Goal: Task Accomplishment & Management: Use online tool/utility

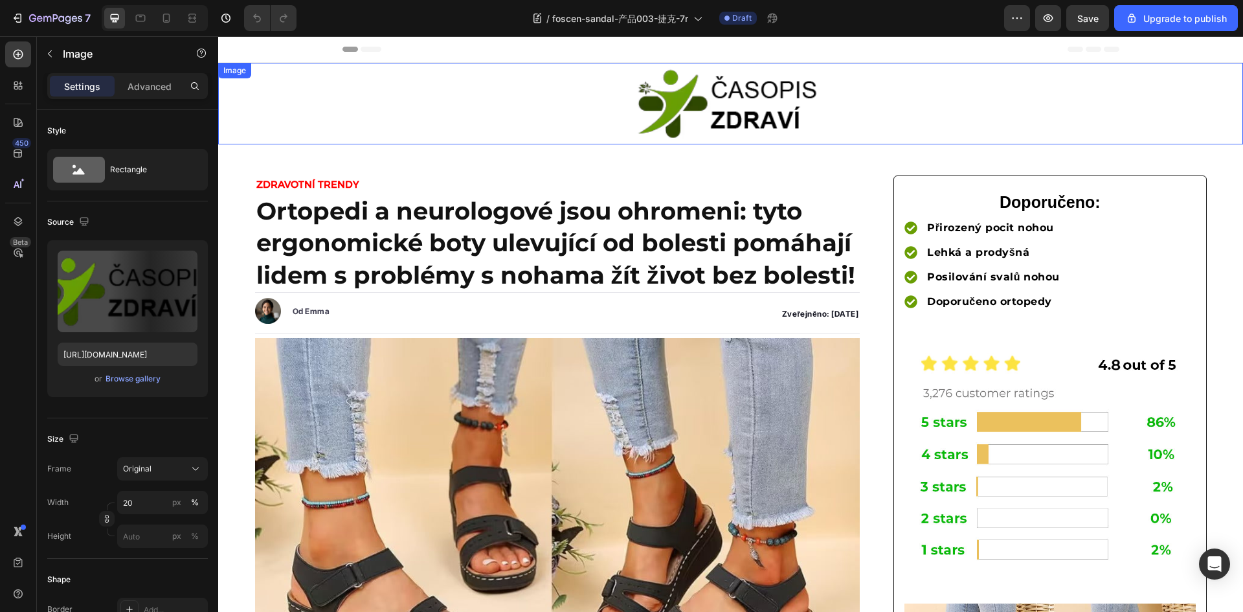
click at [723, 118] on img at bounding box center [730, 104] width 205 height 82
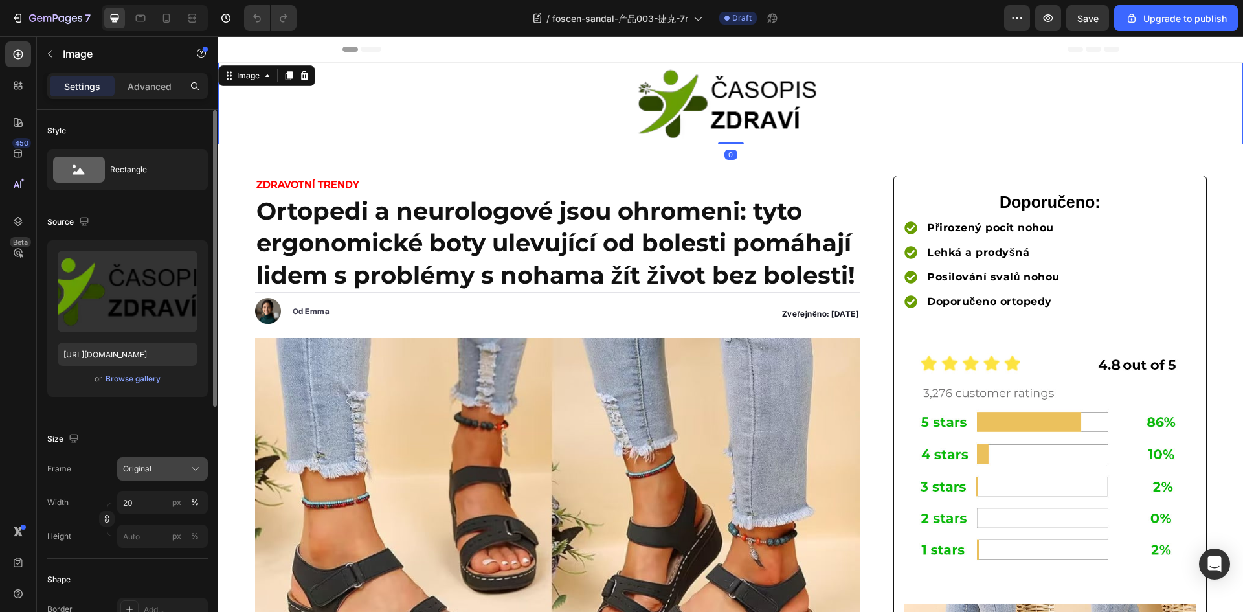
click at [168, 470] on div "Original" at bounding box center [154, 469] width 63 height 12
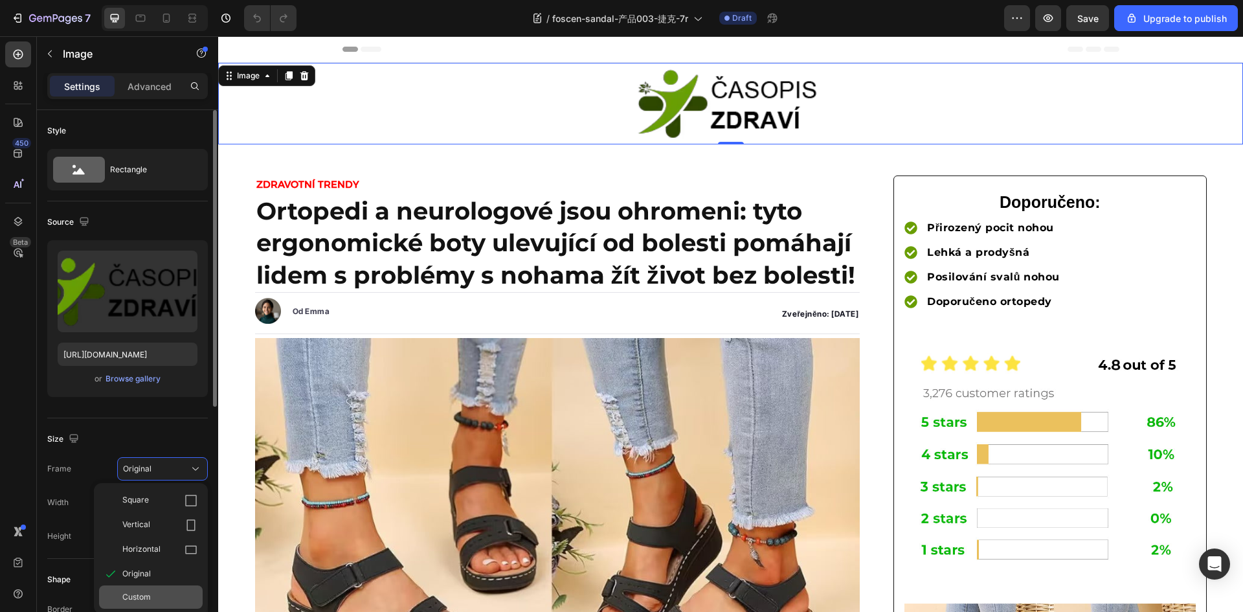
click at [148, 605] on div "Custom" at bounding box center [151, 596] width 104 height 23
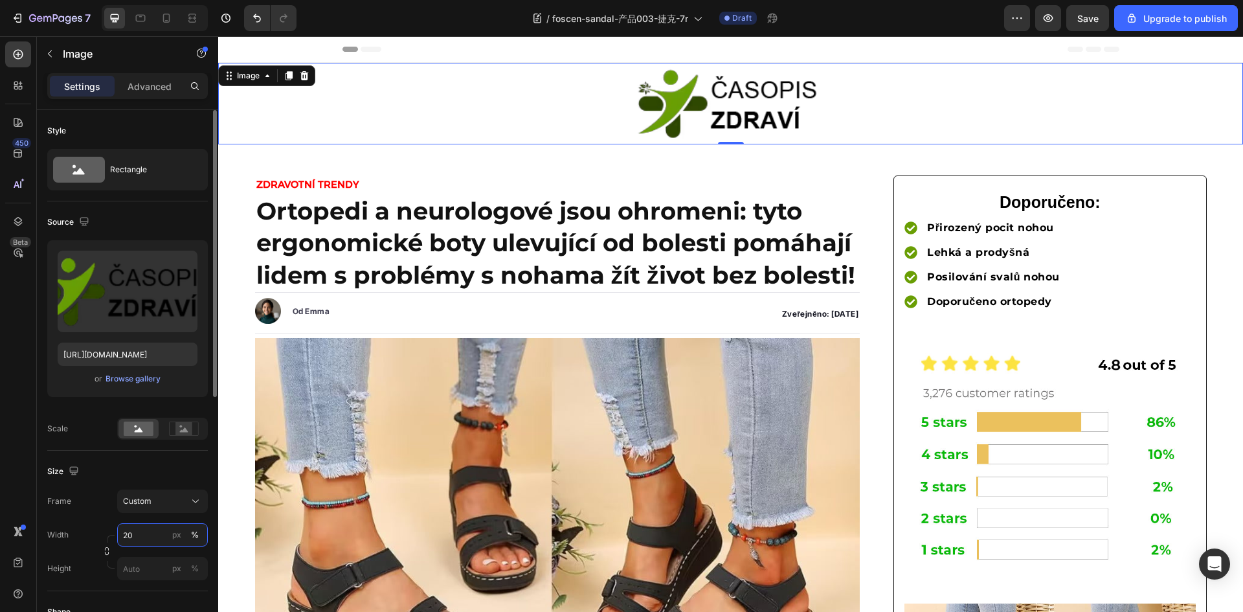
click at [157, 534] on input "20" at bounding box center [162, 534] width 91 height 23
click at [463, 473] on img at bounding box center [557, 519] width 605 height 363
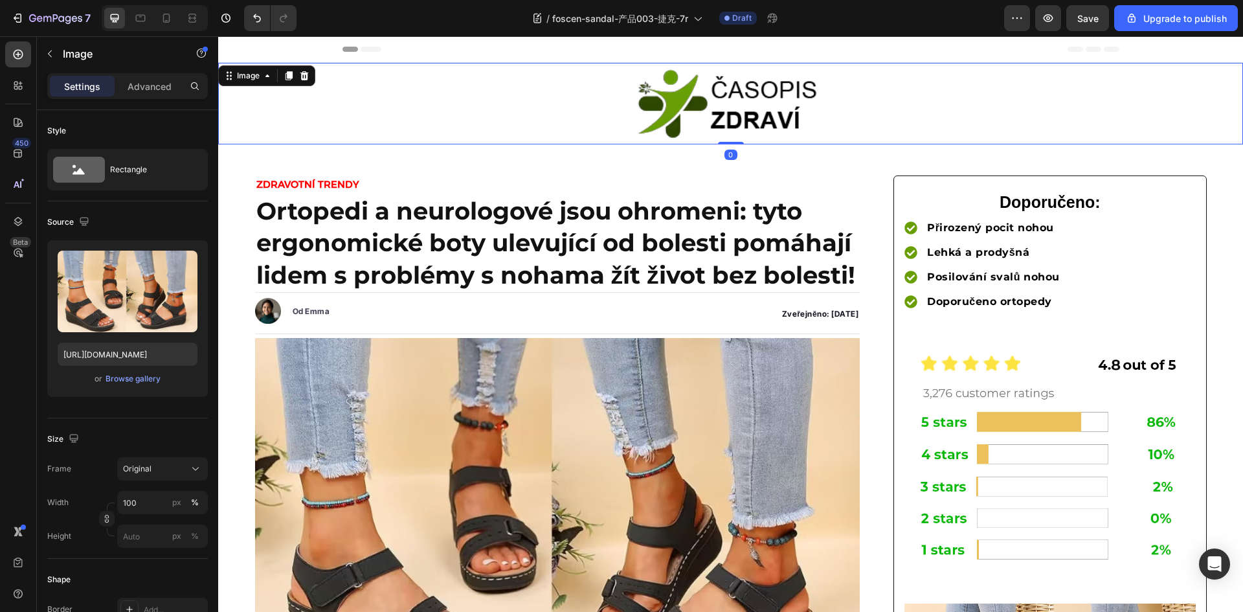
click at [731, 100] on img at bounding box center [730, 104] width 205 height 82
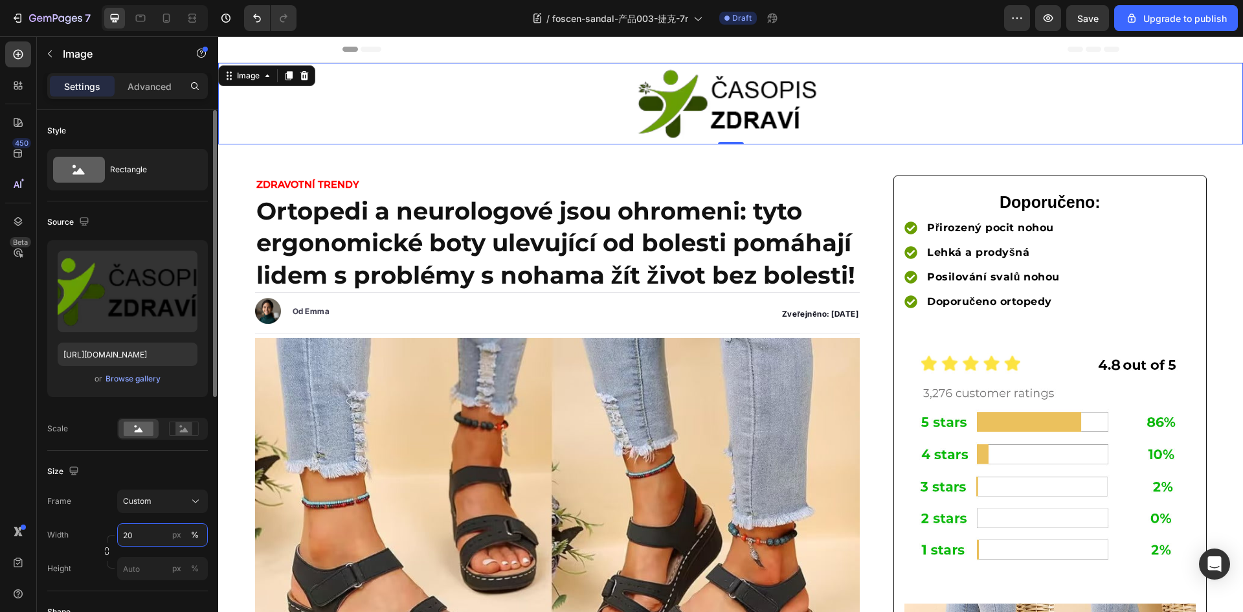
click at [151, 535] on input "20" at bounding box center [162, 534] width 91 height 23
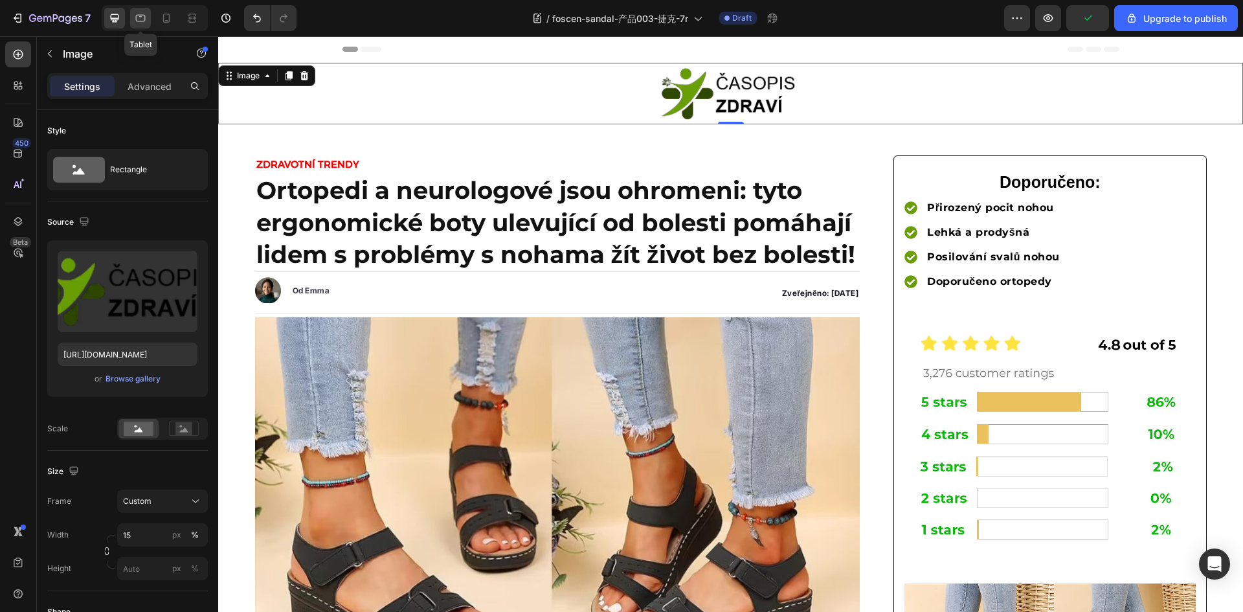
click at [141, 14] on icon at bounding box center [140, 18] width 13 height 13
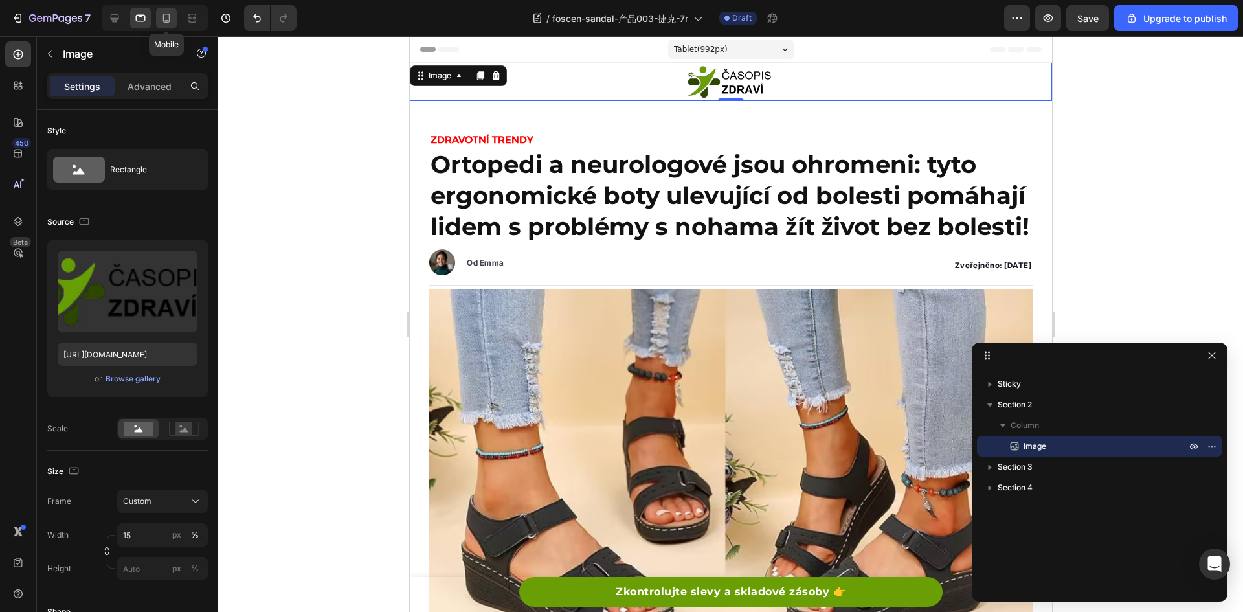
click at [162, 19] on icon at bounding box center [166, 18] width 13 height 13
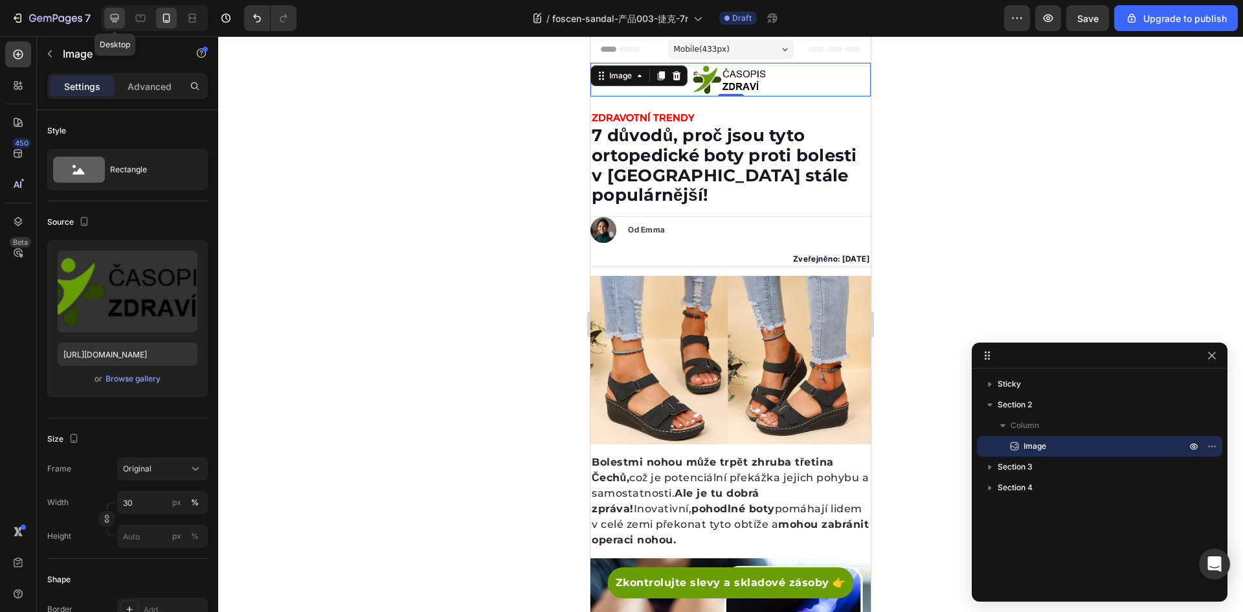
click at [116, 18] on icon at bounding box center [115, 18] width 8 height 8
type input "15"
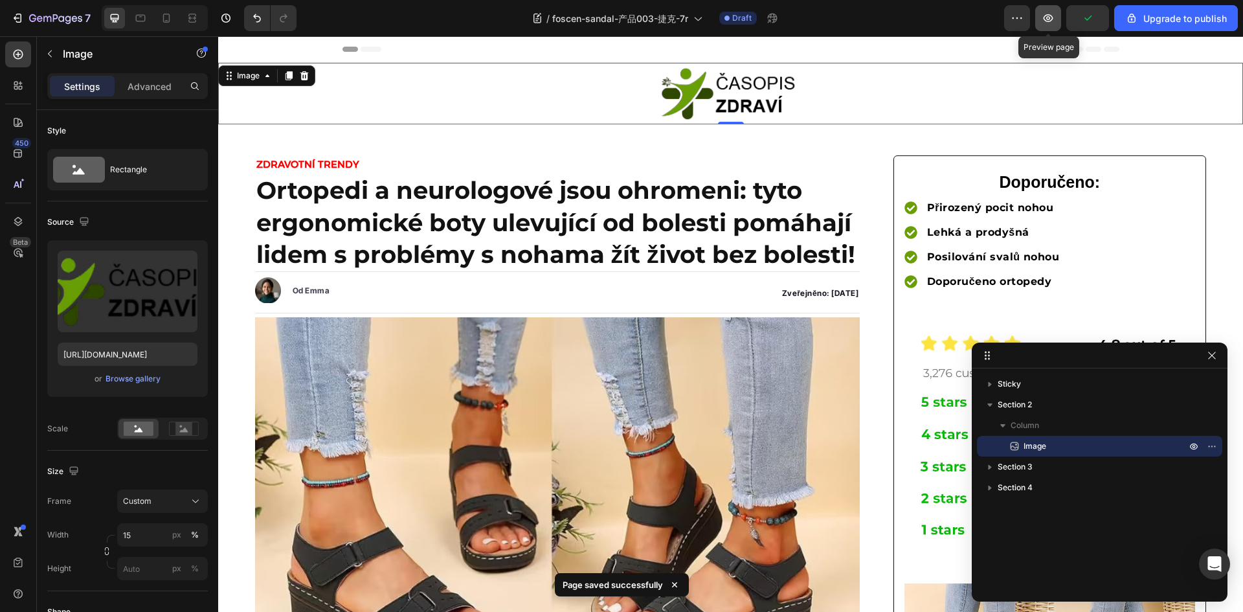
click at [1045, 21] on icon "button" at bounding box center [1047, 18] width 13 height 13
click at [41, 17] on icon "button" at bounding box center [40, 19] width 6 height 6
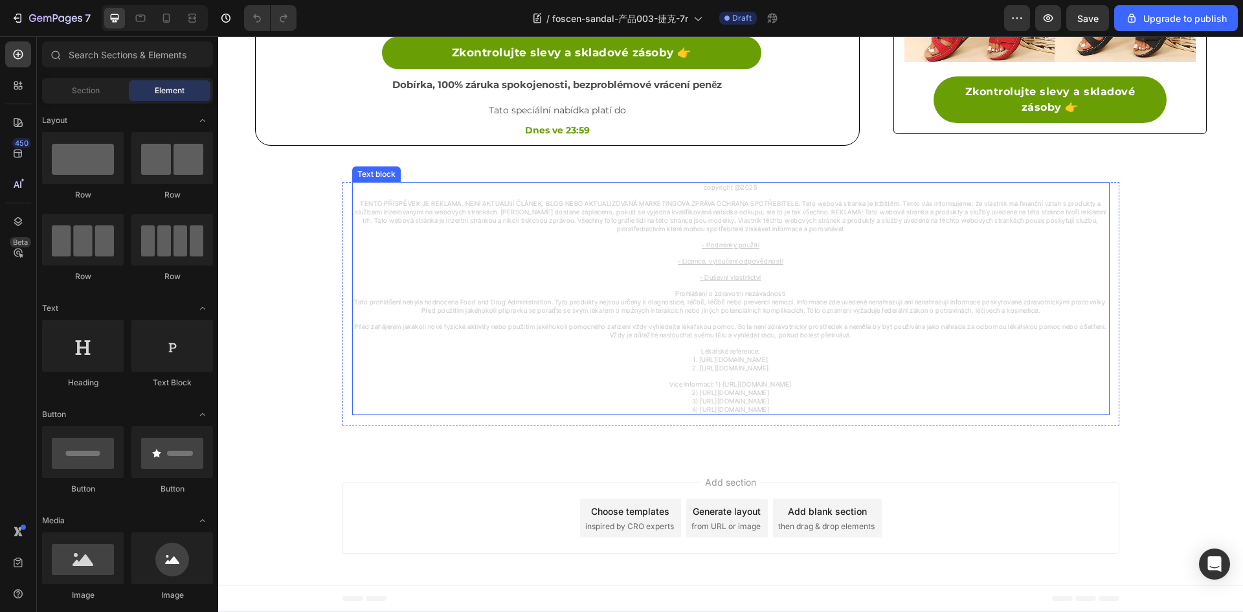
scroll to position [2984, 0]
click at [768, 359] on span "1. [URL][DOMAIN_NAME]" at bounding box center [730, 359] width 76 height 8
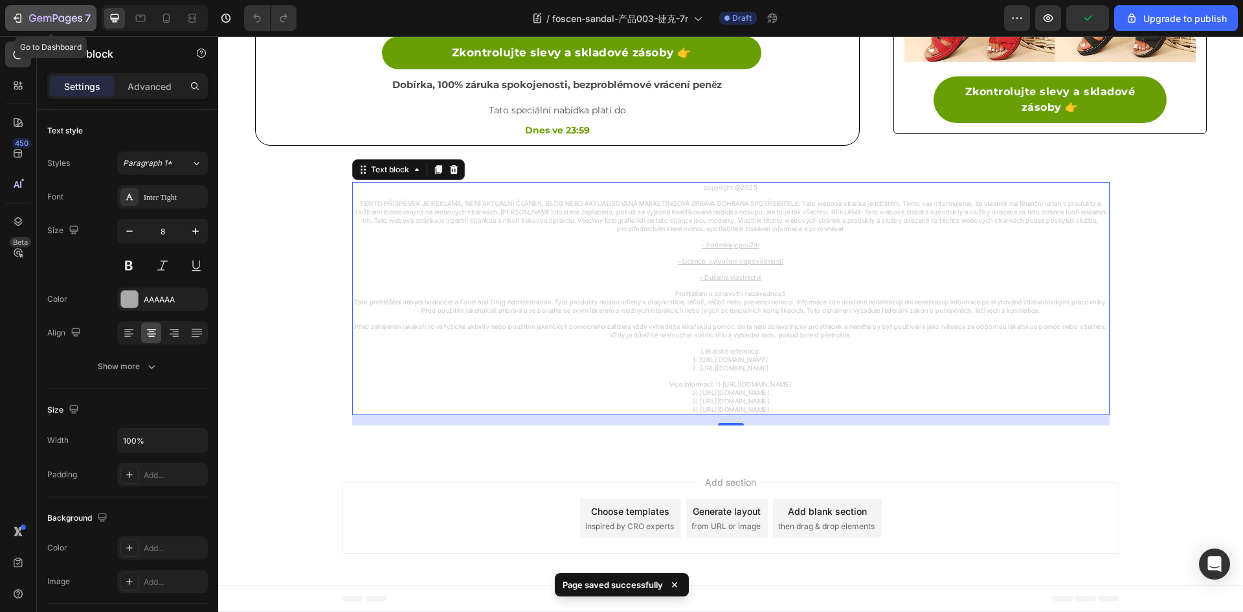
click at [21, 15] on icon "button" at bounding box center [17, 18] width 13 height 13
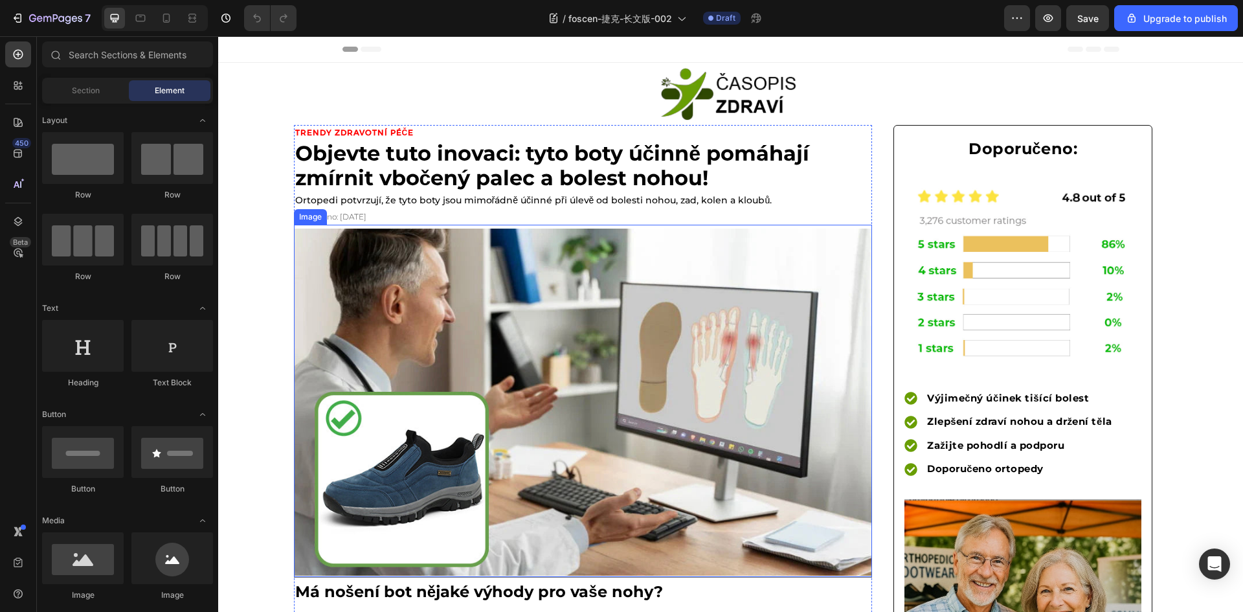
click at [458, 290] on img at bounding box center [583, 401] width 578 height 347
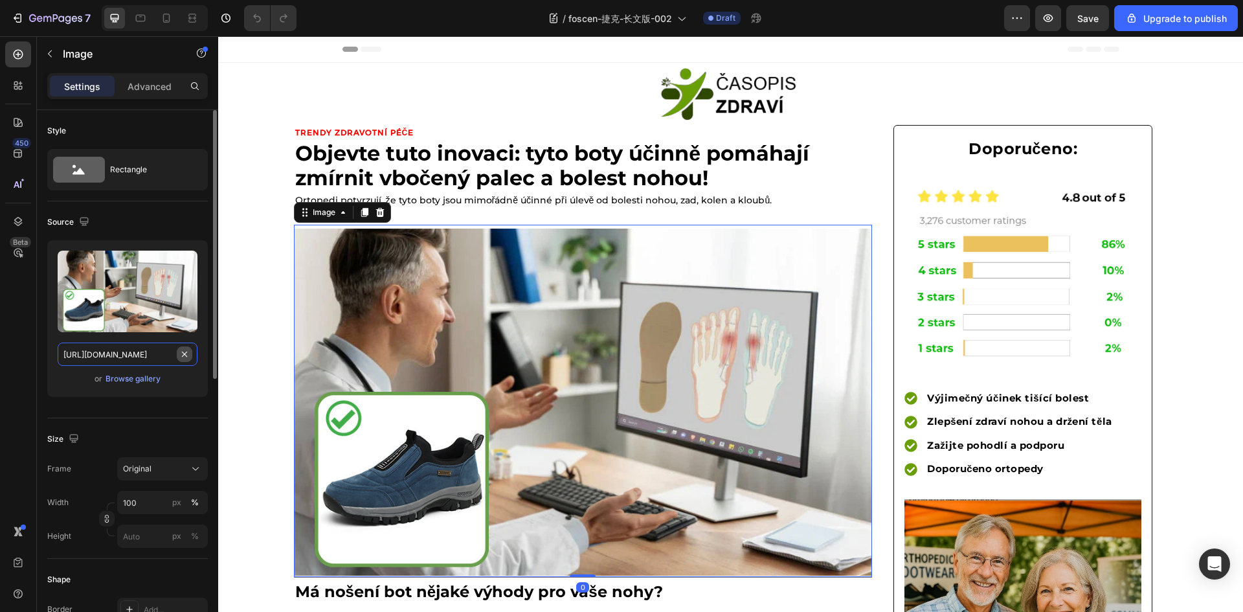
drag, startPoint x: 31, startPoint y: 384, endPoint x: 214, endPoint y: 387, distance: 182.5
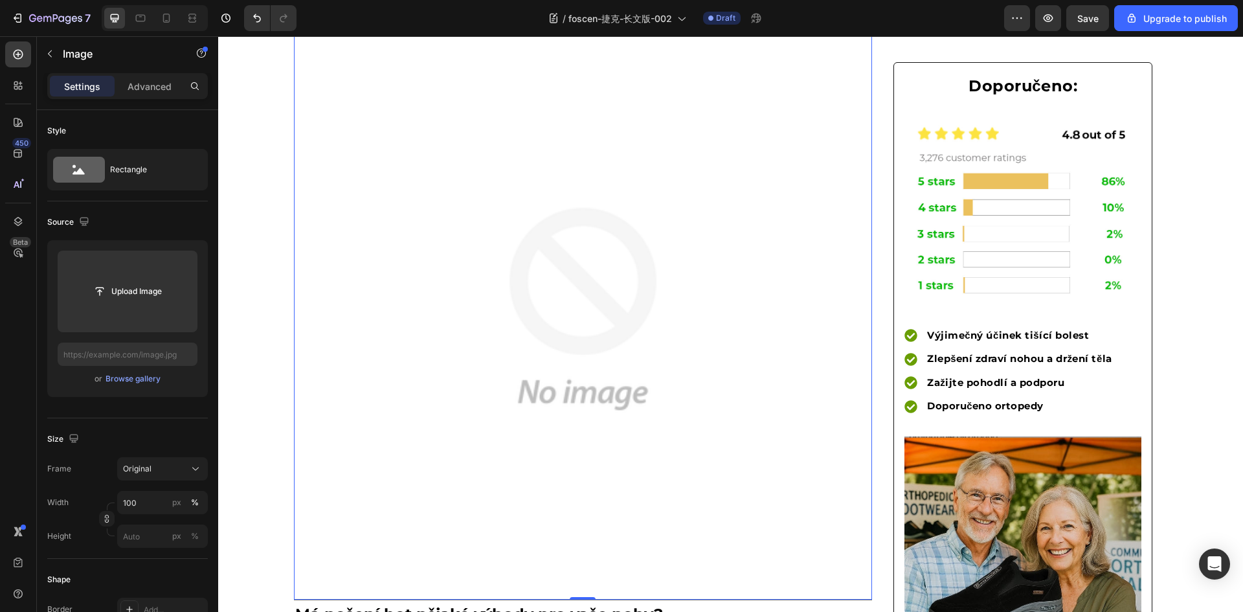
scroll to position [259, 0]
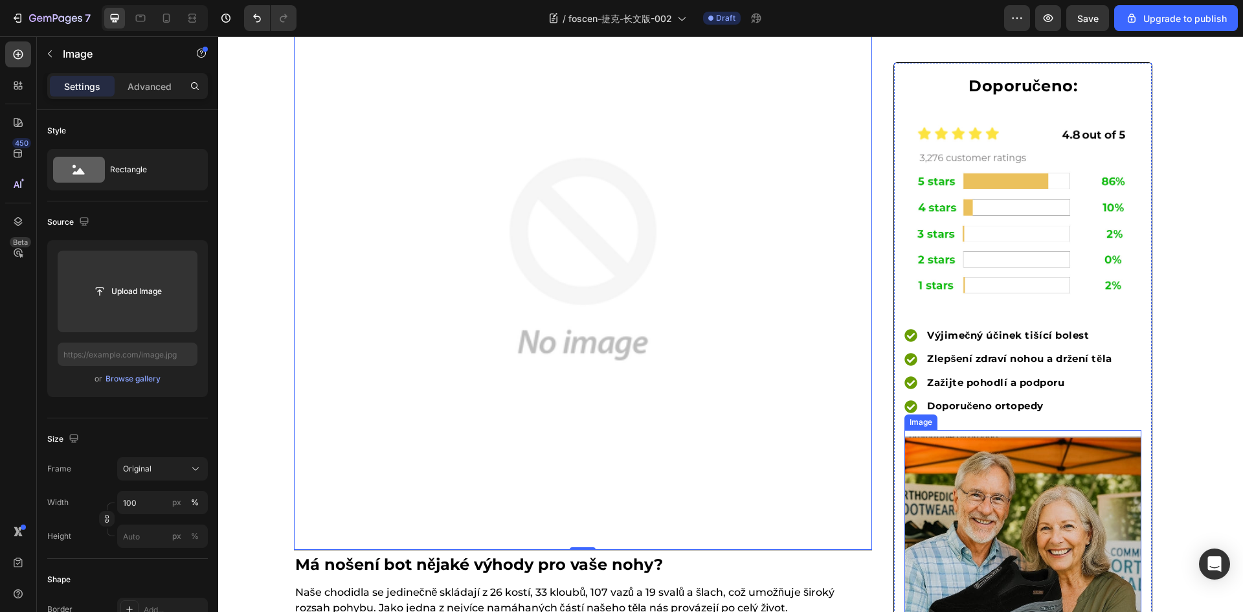
click at [962, 527] on img at bounding box center [1022, 564] width 237 height 256
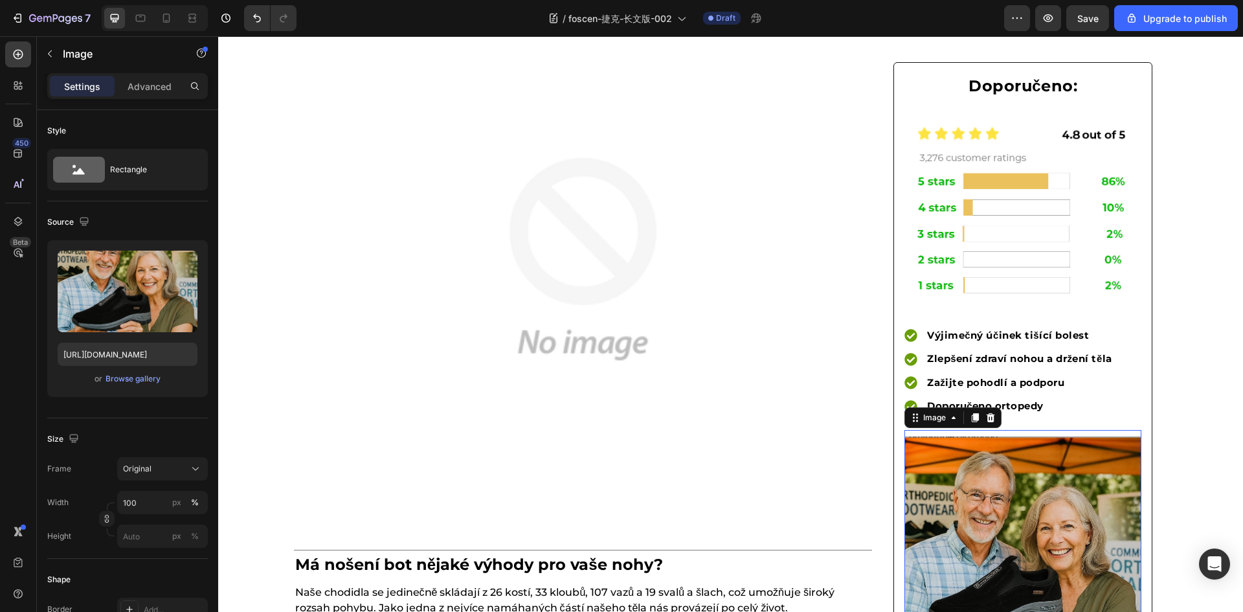
click at [961, 509] on img at bounding box center [1022, 564] width 237 height 256
click at [105, 351] on input "https://cdn.shopify.com/s/files/1/0883/2712/7322/files/gempages_518231226549535…" at bounding box center [128, 353] width 140 height 23
type input "https://img-va.myshopline.com/image/store/1756109016980/60af3ed2a5ac0727b2f6d51…"
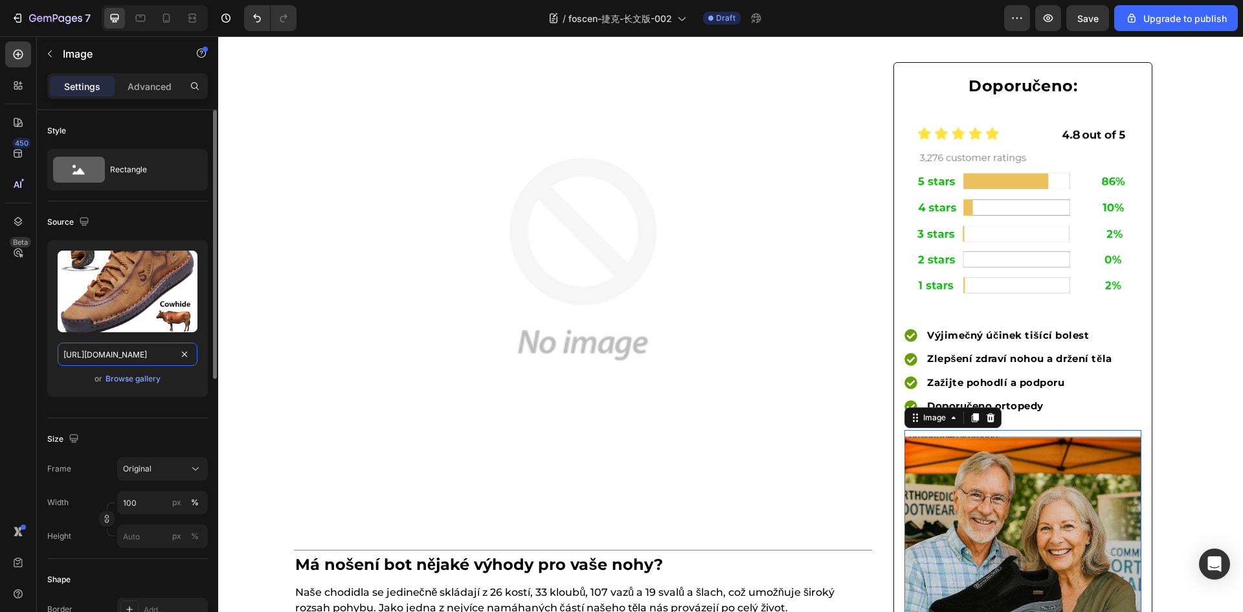
scroll to position [0, 369]
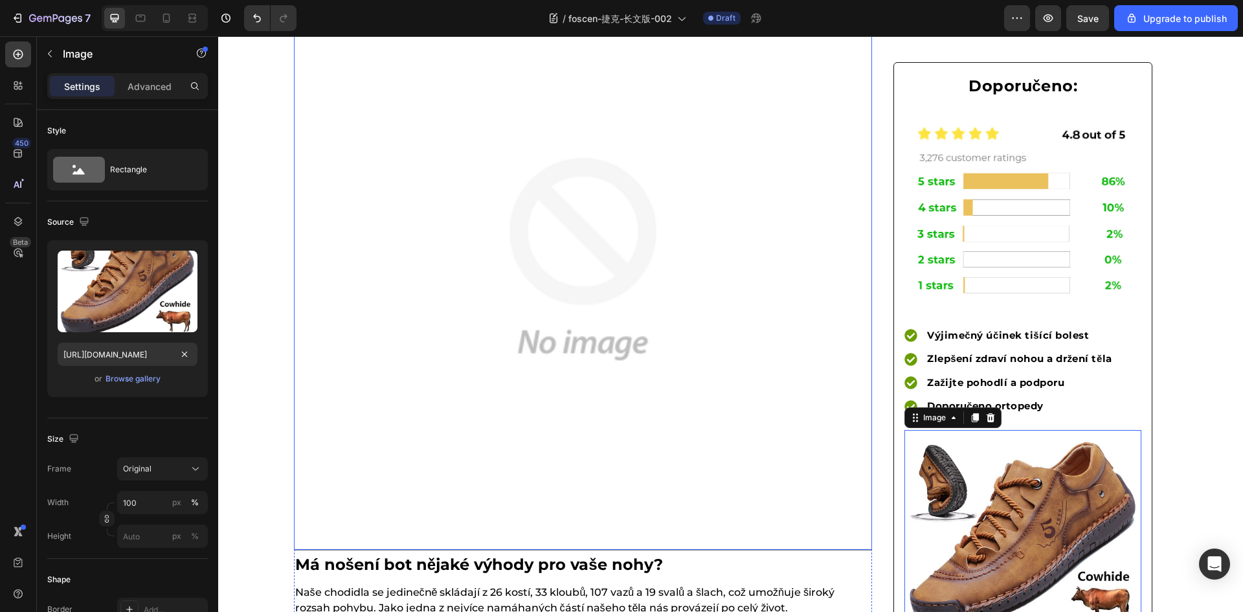
click at [491, 369] on img at bounding box center [583, 259] width 578 height 578
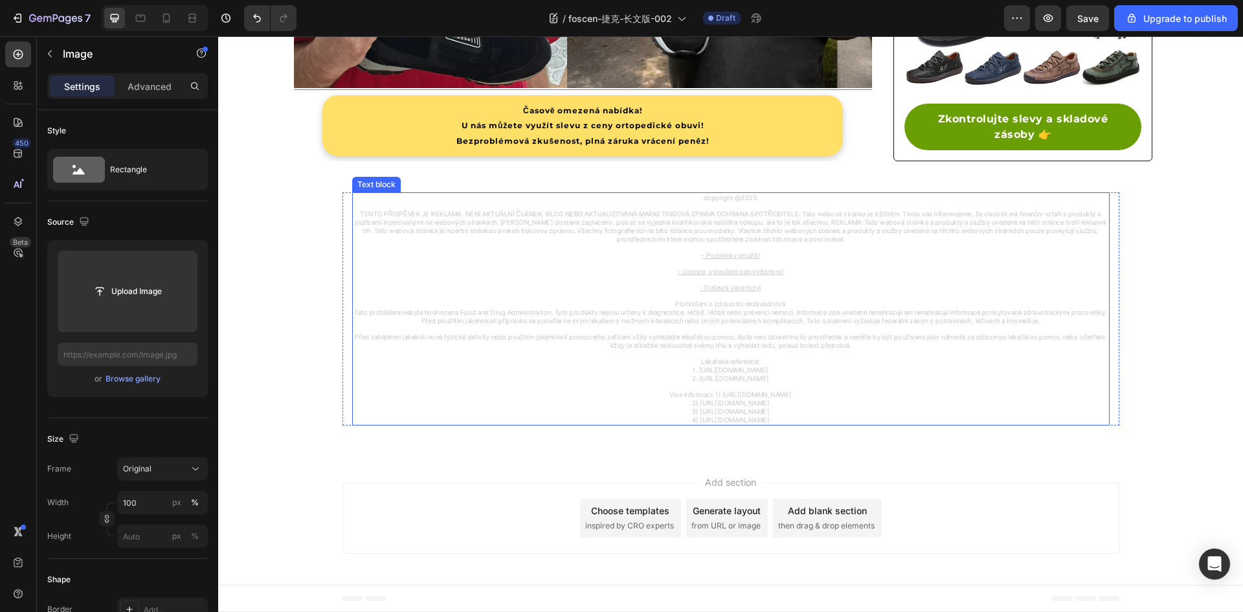
scroll to position [4042, 0]
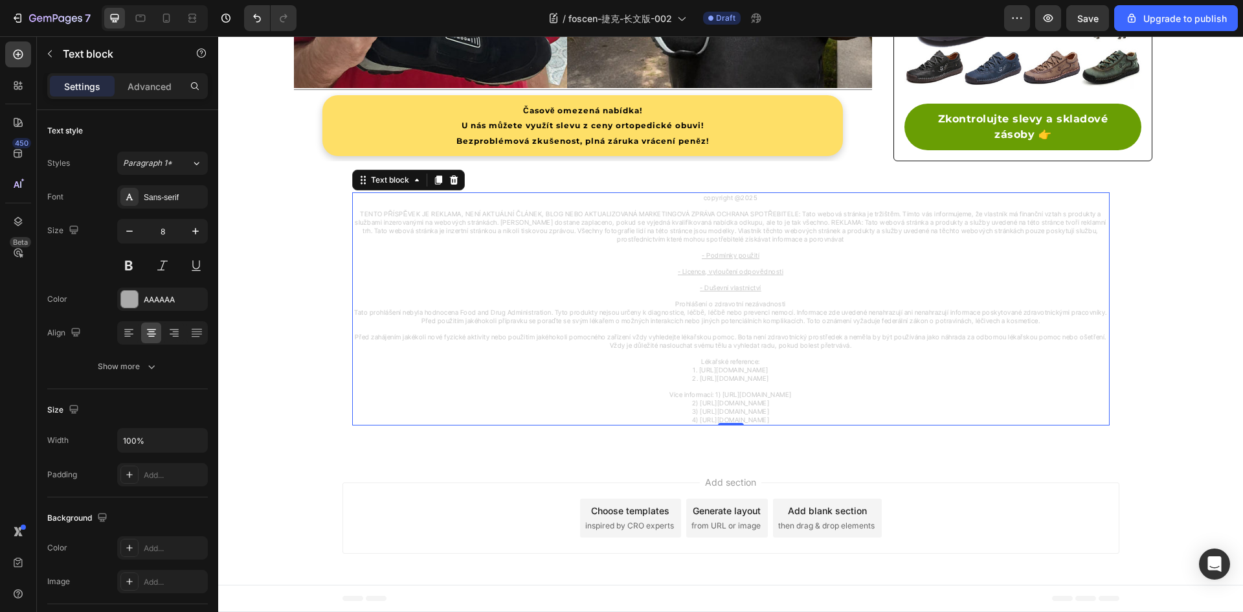
click at [725, 256] on u "- Podmínky použití" at bounding box center [731, 255] width 58 height 8
click at [595, 312] on span "Tato prohlášení nebyla hodnocena Food and Drug Administration. Tyto produkty ne…" at bounding box center [730, 316] width 753 height 16
click at [721, 261] on p "- Licence, vyloučení odpovědnosti" at bounding box center [730, 268] width 755 height 16
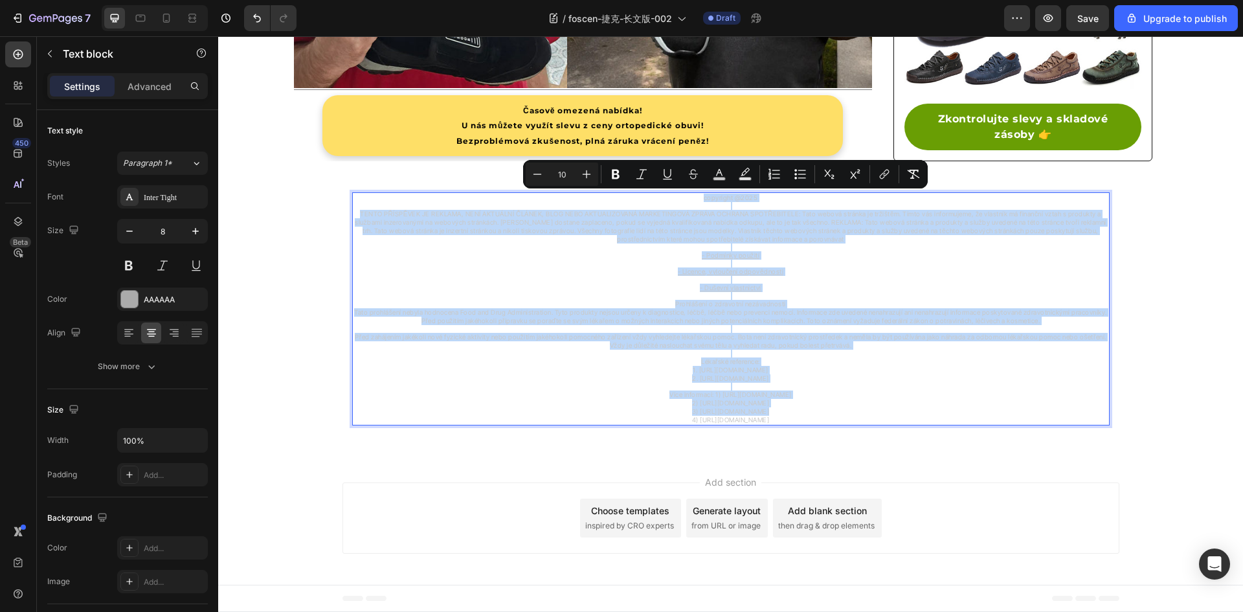
click at [571, 312] on span "Tato prohlášení nebyla hodnocena Food and Drug Administration. Tyto produkty ne…" at bounding box center [730, 316] width 753 height 16
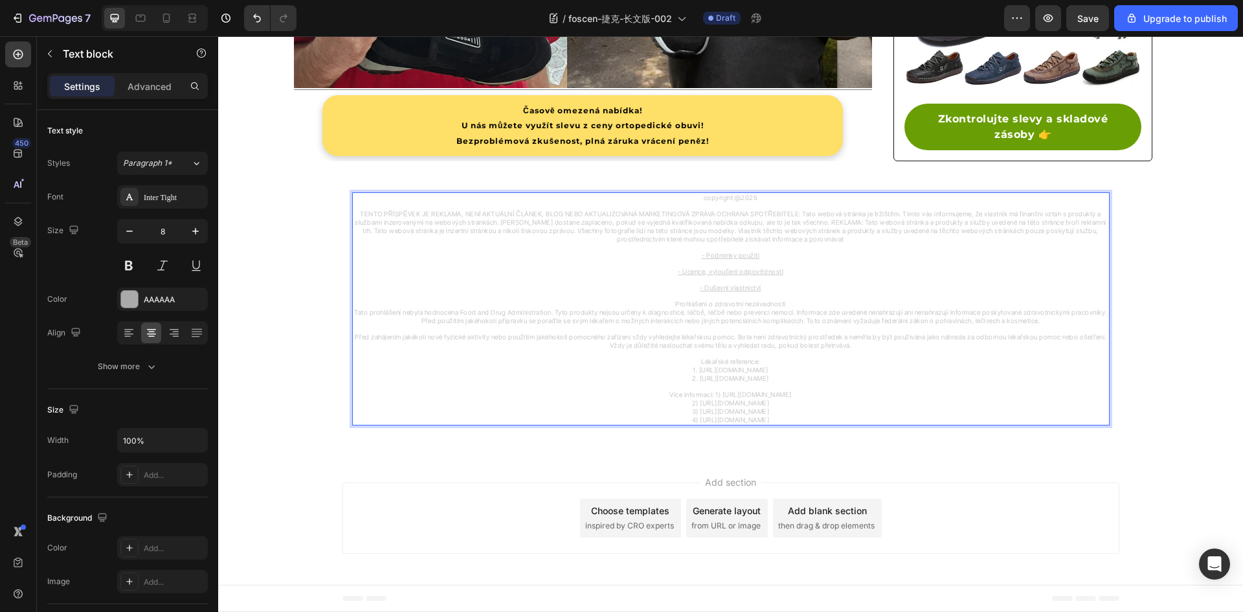
click at [404, 393] on p "Více informací: 1) https://www.ncbi.nlm.nih.gov/pmc/articles/PMC6420526/" at bounding box center [730, 394] width 755 height 8
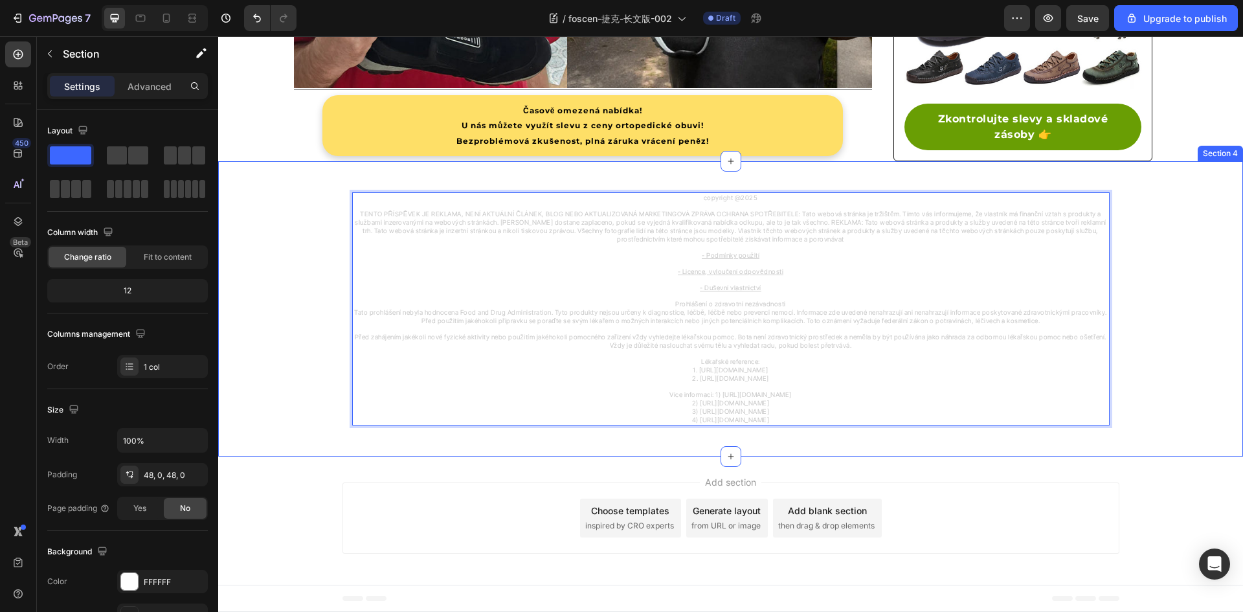
click at [280, 332] on div "copyright @2025 TENTO PŘÍSPĚVEK JE REKLAMA, NENÍ AKTUÁLNÍ ČLÁNEK, BLOG NEBO AKT…" at bounding box center [730, 308] width 1024 height 233
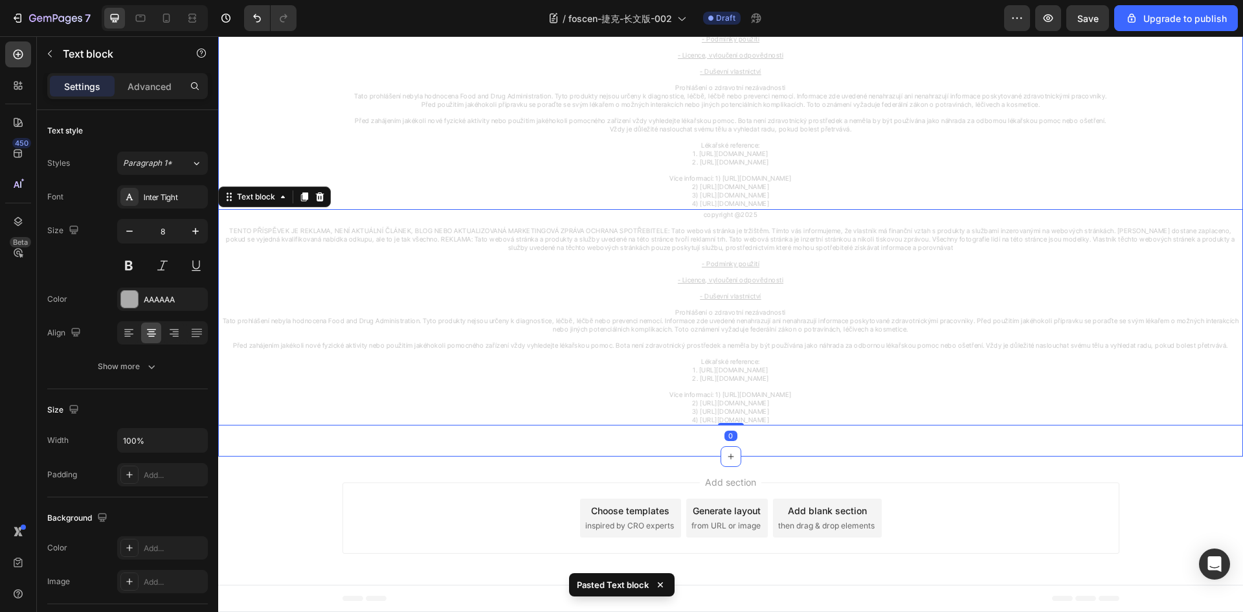
click at [286, 332] on div "copyright @2025 TENTO PŘÍSPĚVEK JE REKLAMA, NENÍ AKTUÁLNÍ ČLÁNEK, BLOG NEBO AKT…" at bounding box center [730, 200] width 1024 height 449
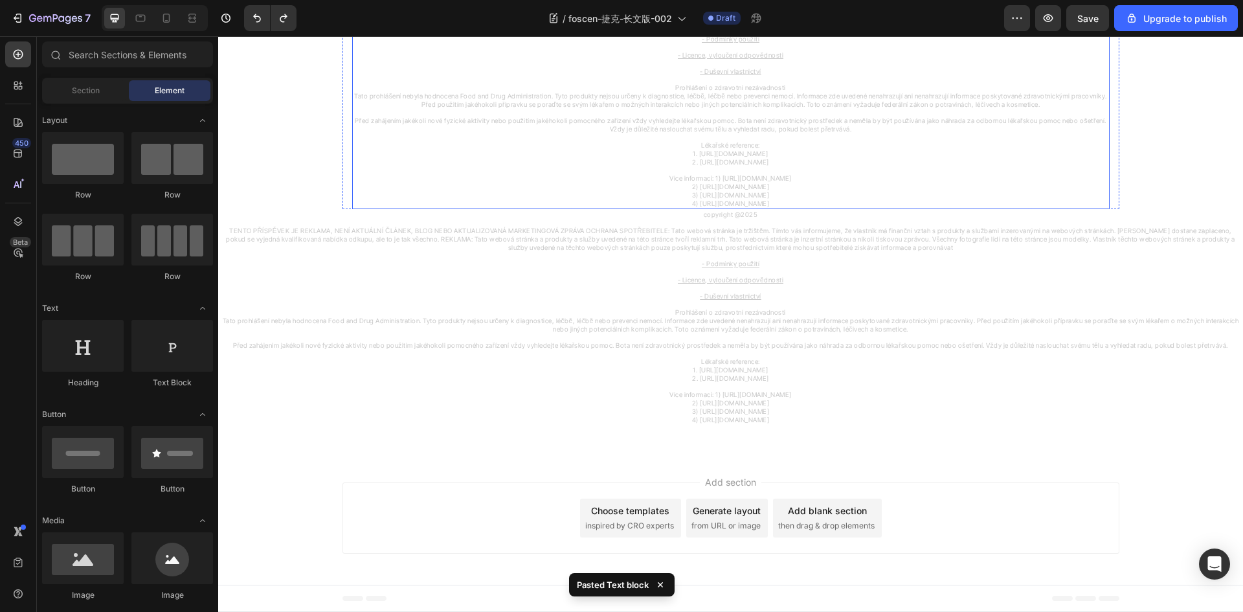
click at [873, 158] on p "1. https://pubmed.ncbi.nlm.nih.gov/30293631" at bounding box center [730, 153] width 755 height 8
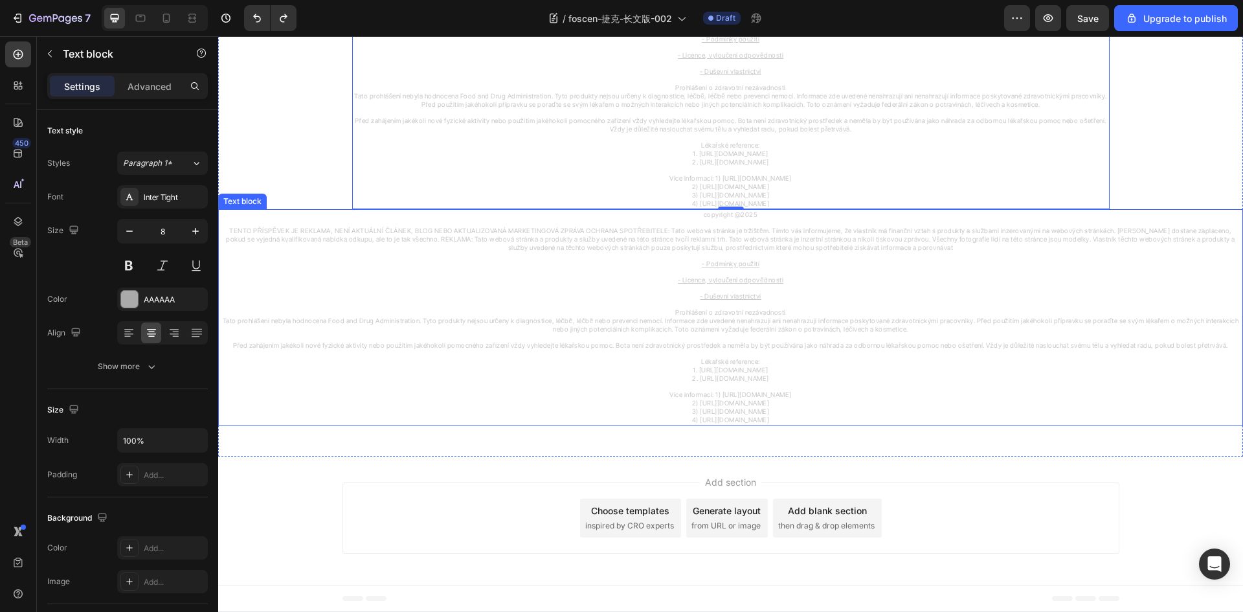
click at [326, 251] on span "TENTO PŘÍSPĚVEK JE REKLAMA, NENÍ AKTUÁLNÍ ČLÁNEK, BLOG NEBO AKTUALIZOVANÁ MARKE…" at bounding box center [730, 239] width 1009 height 25
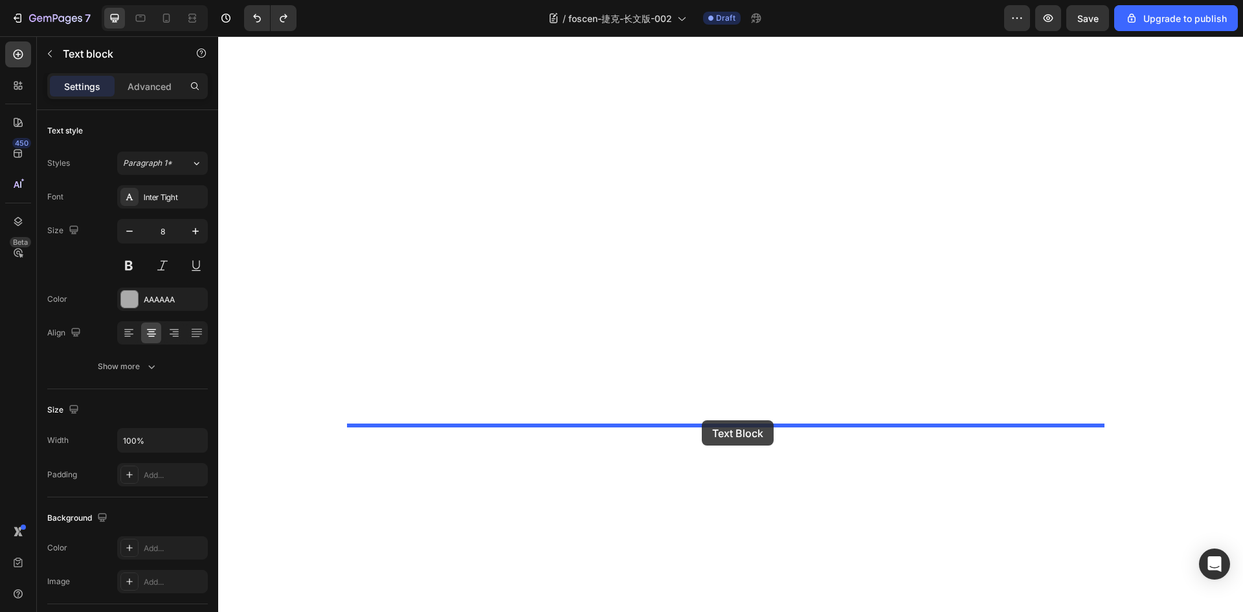
drag, startPoint x: 228, startPoint y: 419, endPoint x: 702, endPoint y: 420, distance: 473.1
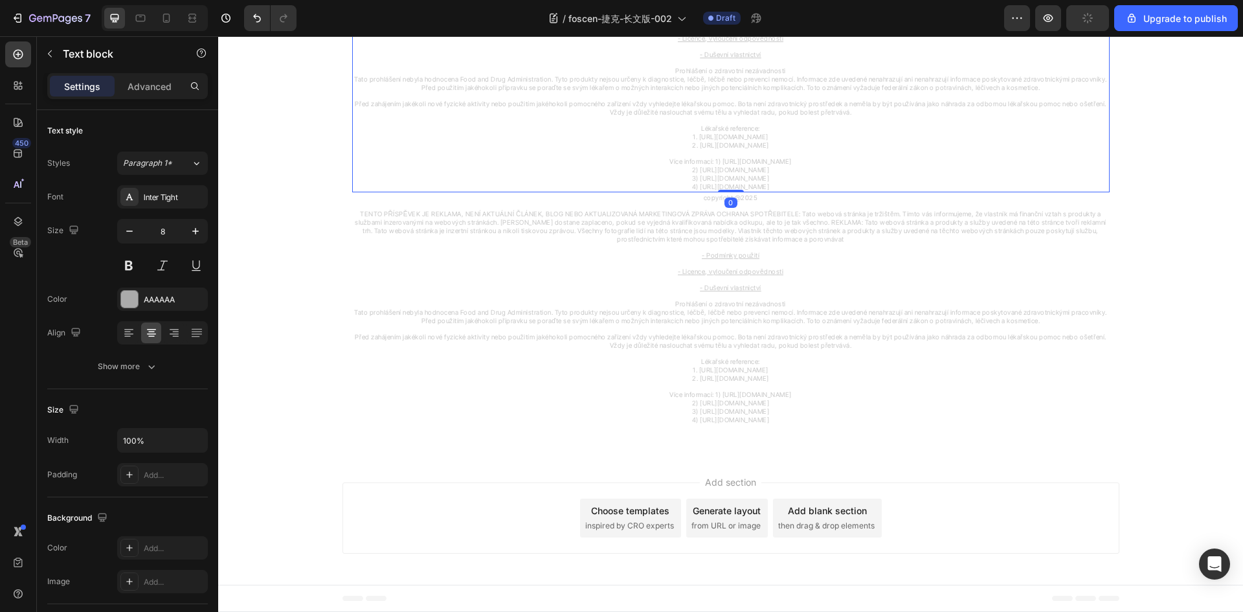
drag, startPoint x: 437, startPoint y: 379, endPoint x: 456, endPoint y: 378, distance: 18.8
click at [437, 149] on p "2. https://pubmed.ncbi.nlm.nih.gov/30892183" at bounding box center [730, 145] width 755 height 8
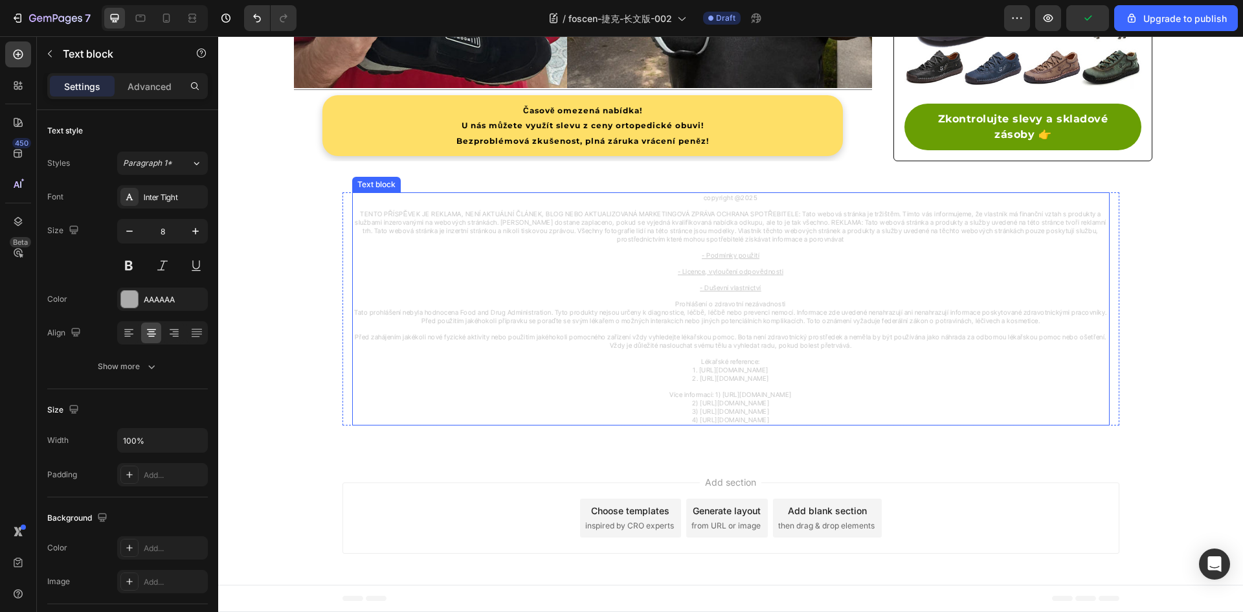
click at [724, 254] on u "- Podmínky použití" at bounding box center [731, 255] width 58 height 8
click at [725, 254] on u "- Podmínky použití" at bounding box center [731, 255] width 58 height 8
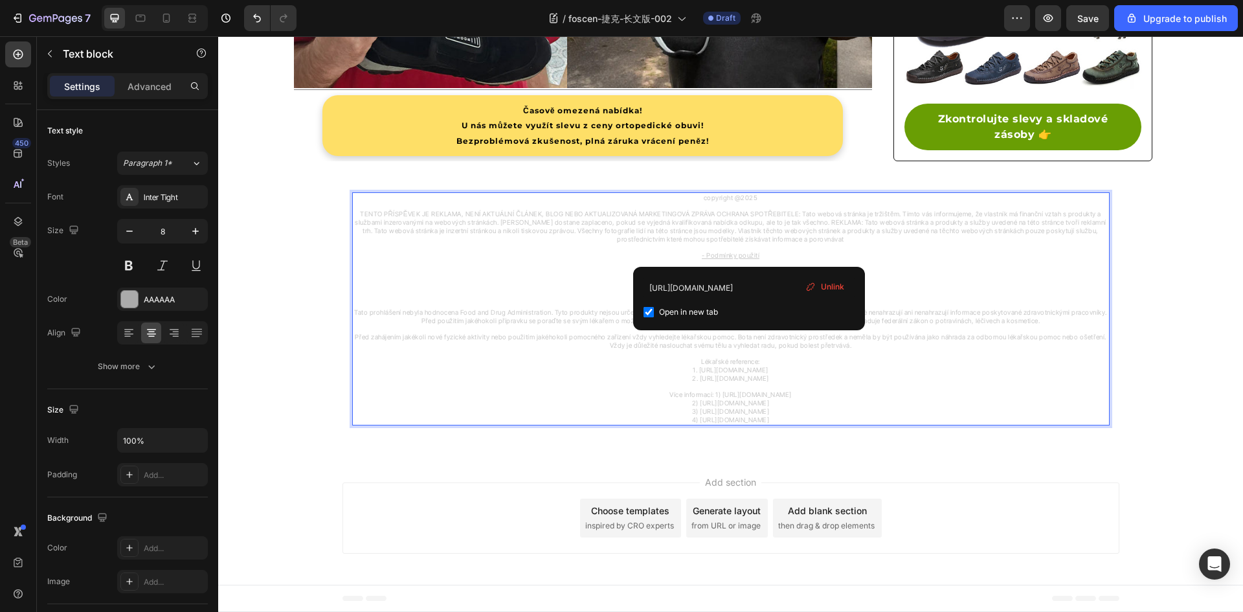
click at [749, 256] on u "- Podmínky použití" at bounding box center [731, 255] width 58 height 8
click at [707, 283] on input "https://foscen.com/pages/contact-us-1?isPreview=1" at bounding box center [748, 287] width 211 height 21
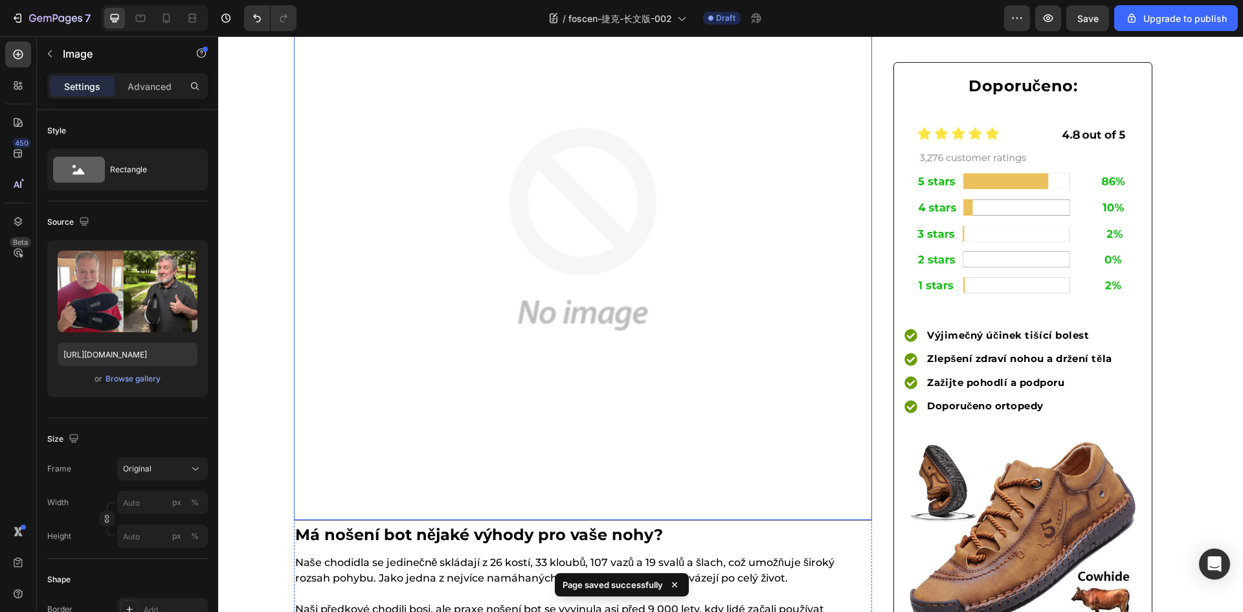
scroll to position [0, 0]
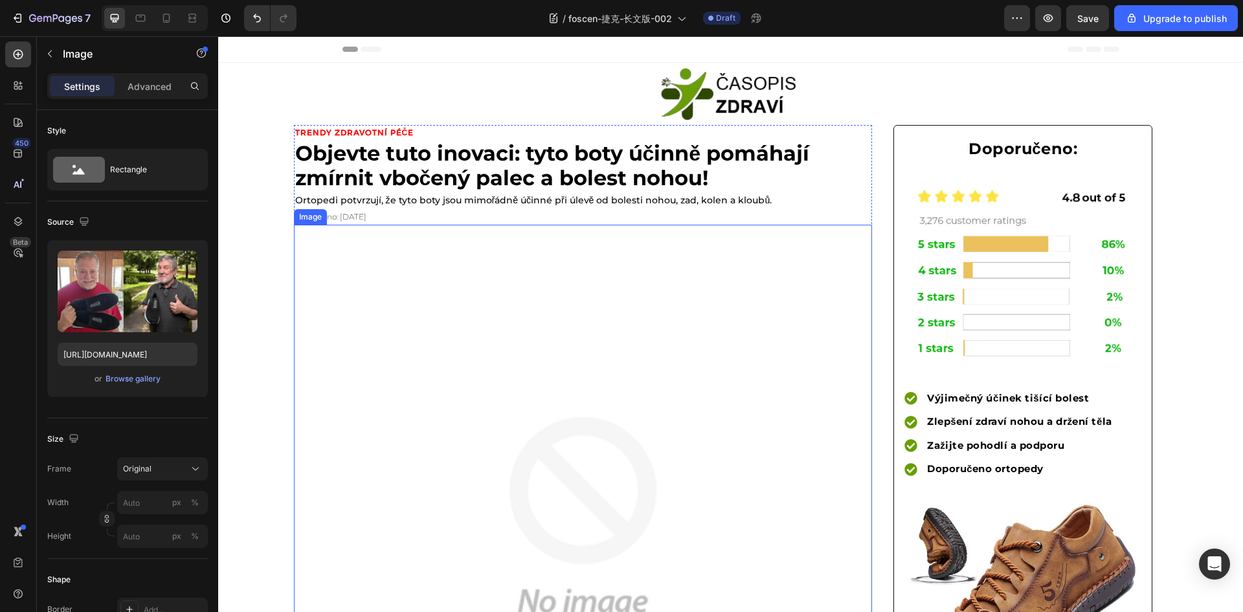
click at [556, 357] on img at bounding box center [583, 517] width 578 height 578
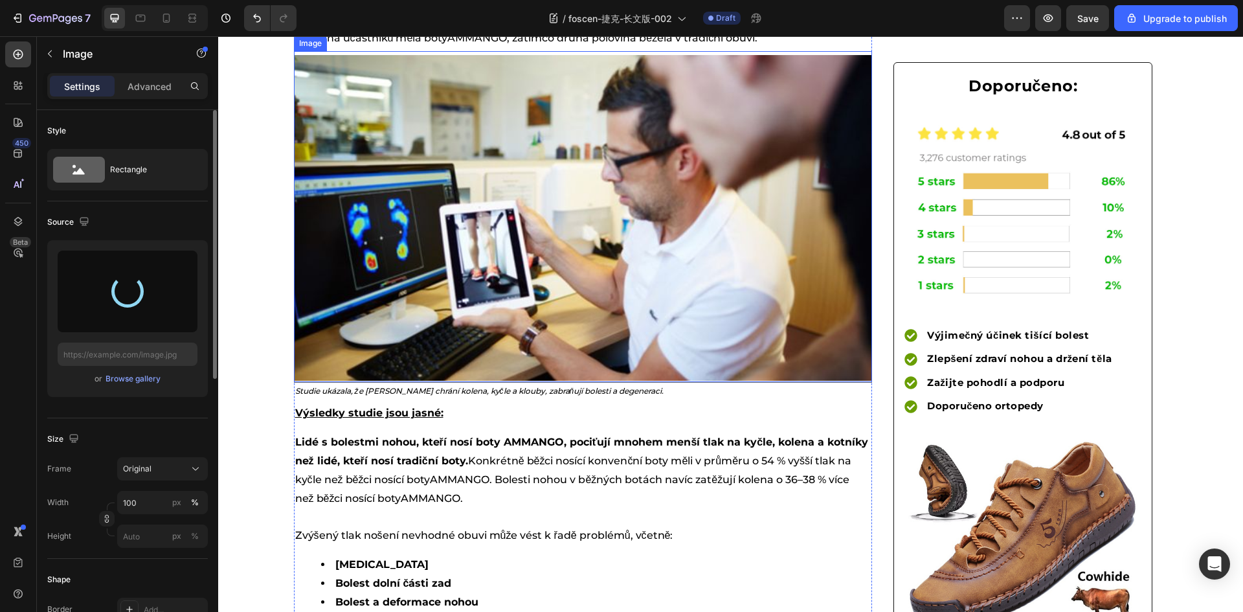
type input "https://cdn.shopify.com/s/files/1/0883/2712/7322/files/gempages_518231226549535…"
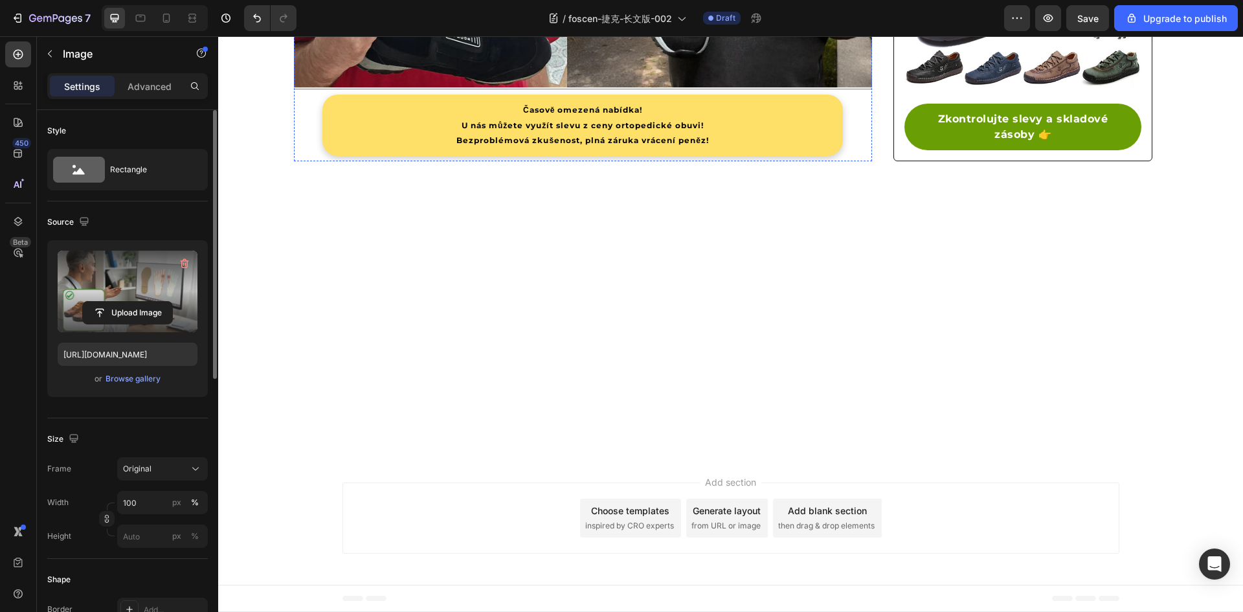
scroll to position [3328, 0]
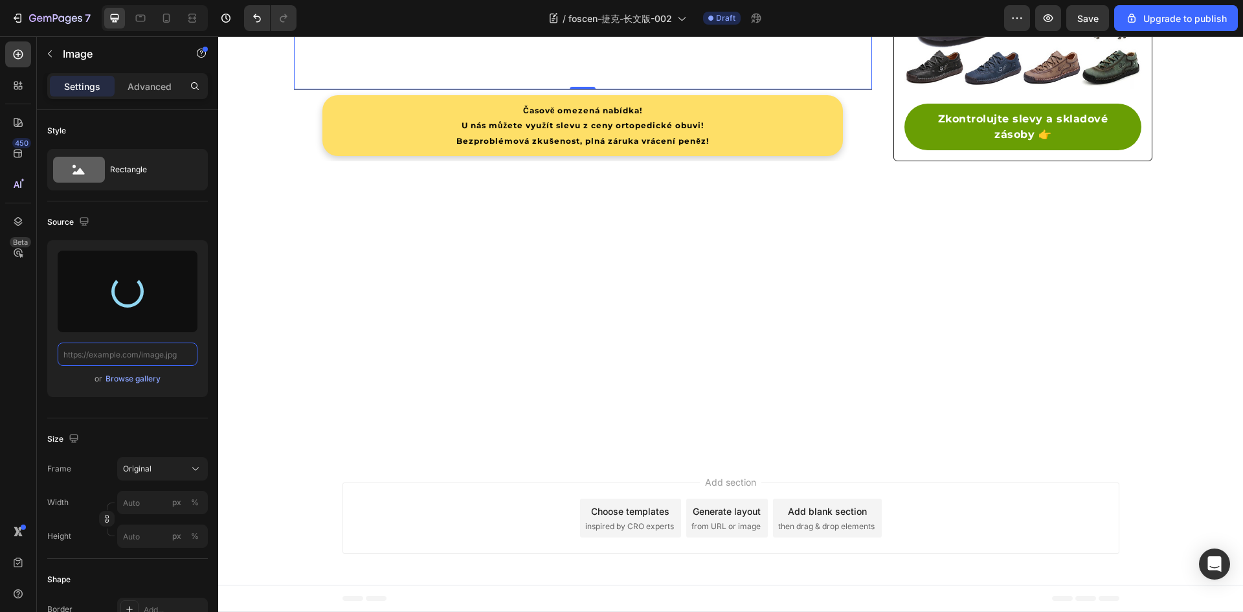
scroll to position [3458, 0]
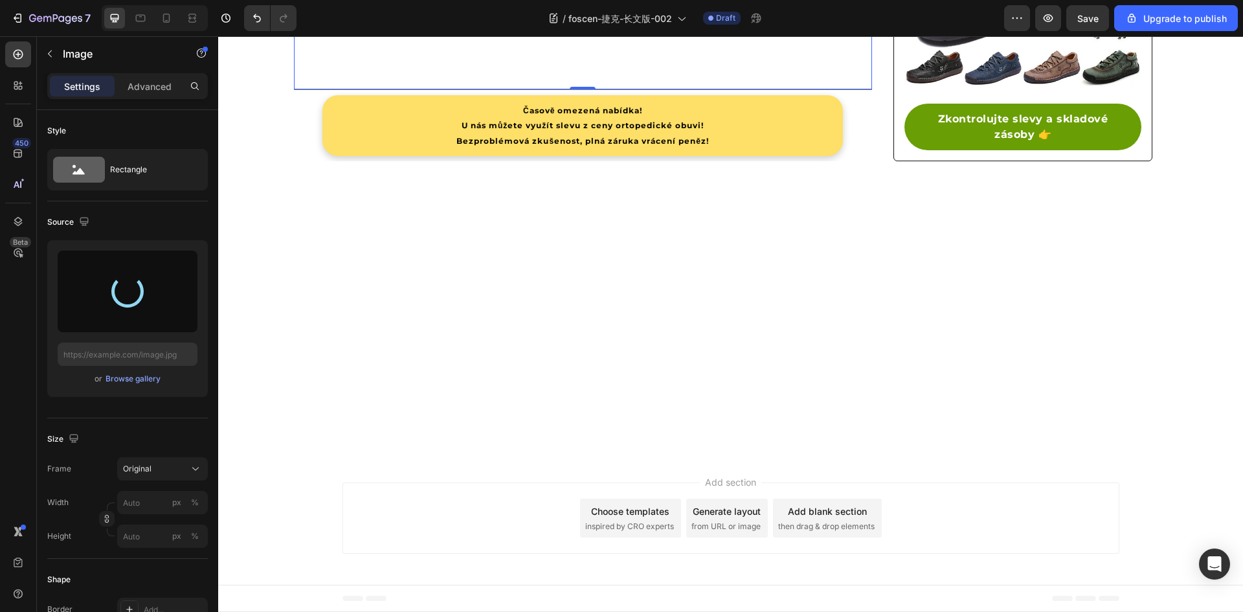
type input "https://cdn.shopify.com/s/files/1/0883/2712/7322/files/gempages_518231226549535…"
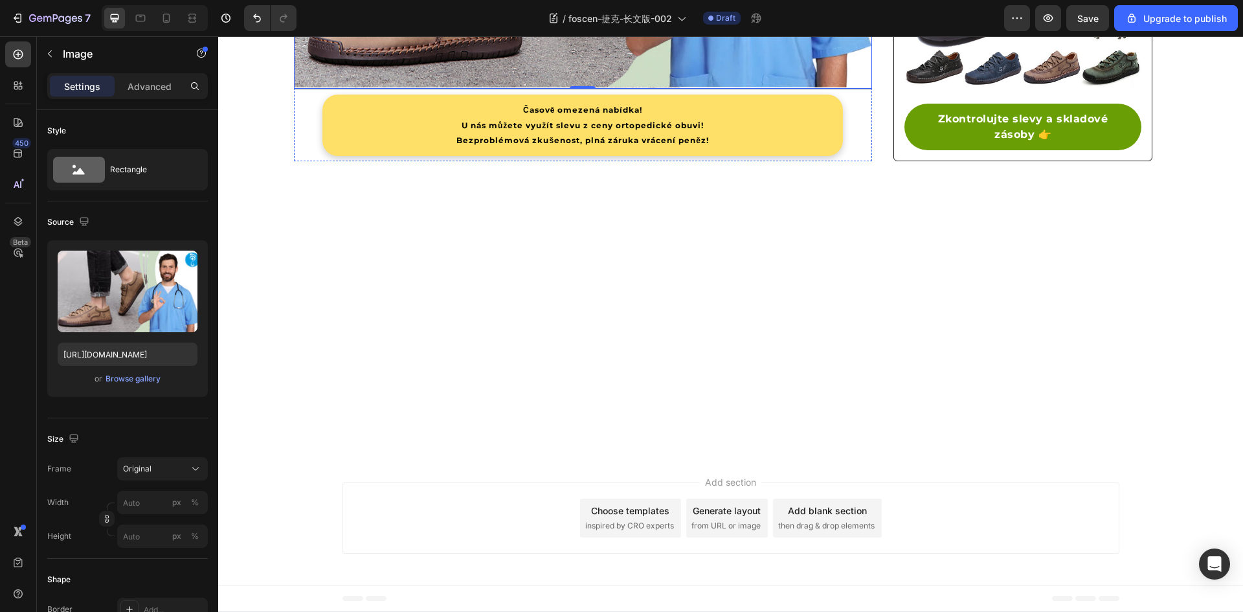
scroll to position [2940, 0]
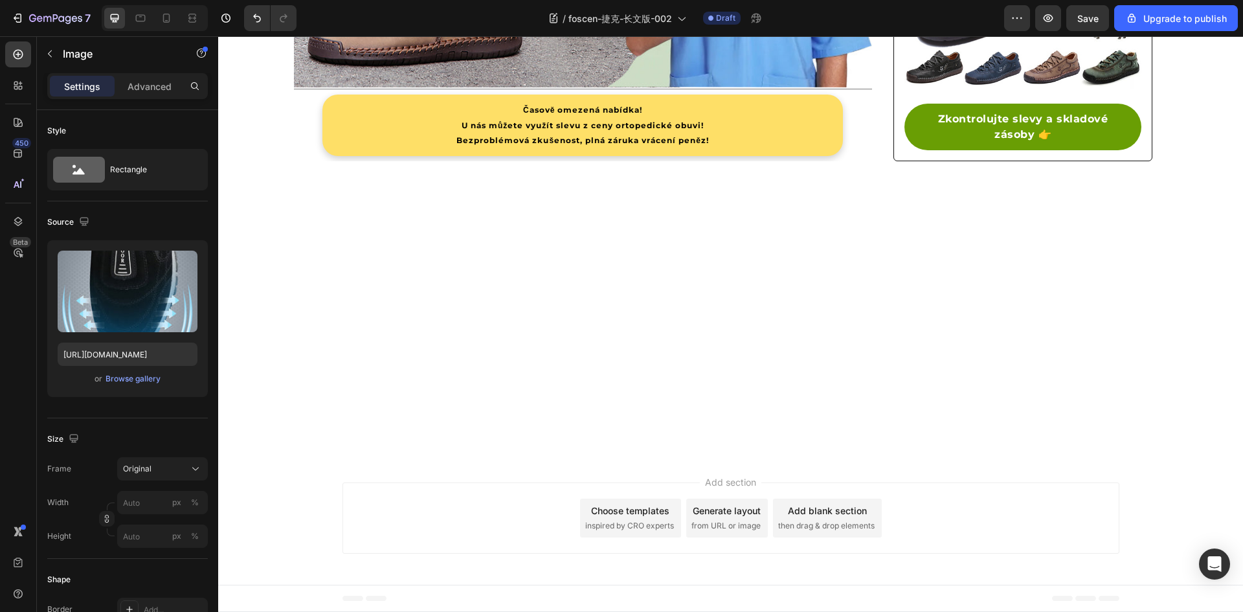
drag, startPoint x: 191, startPoint y: 350, endPoint x: 152, endPoint y: 367, distance: 42.3
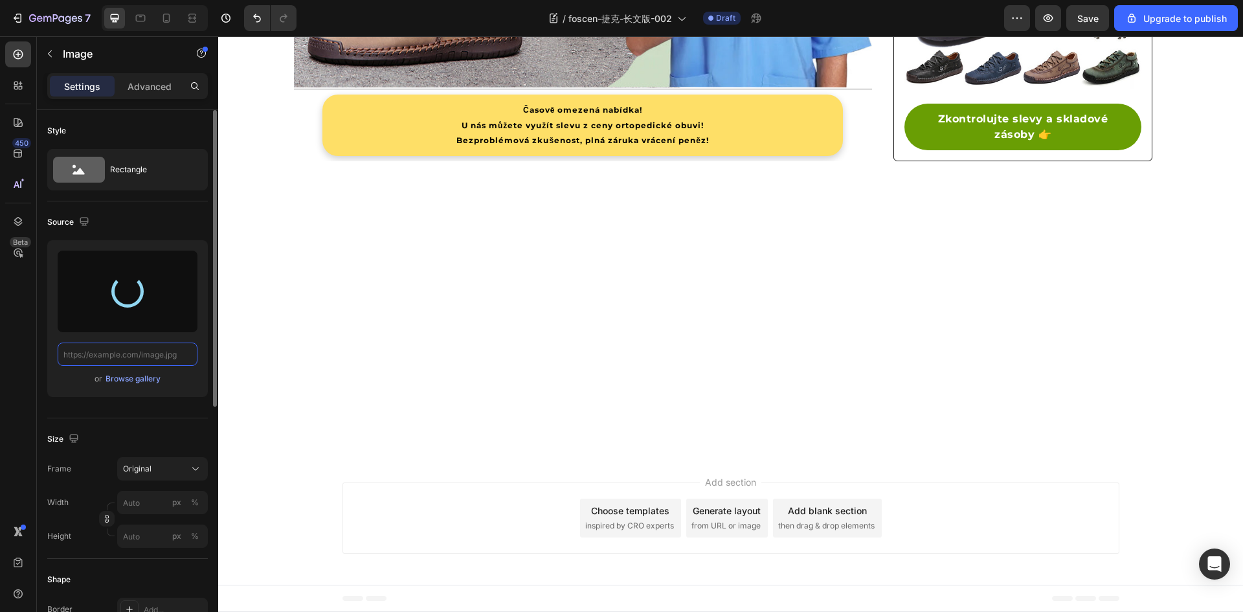
type input "https://cdn.shopify.com/s/files/1/0883/2712/7322/files/gempages_518231226549535…"
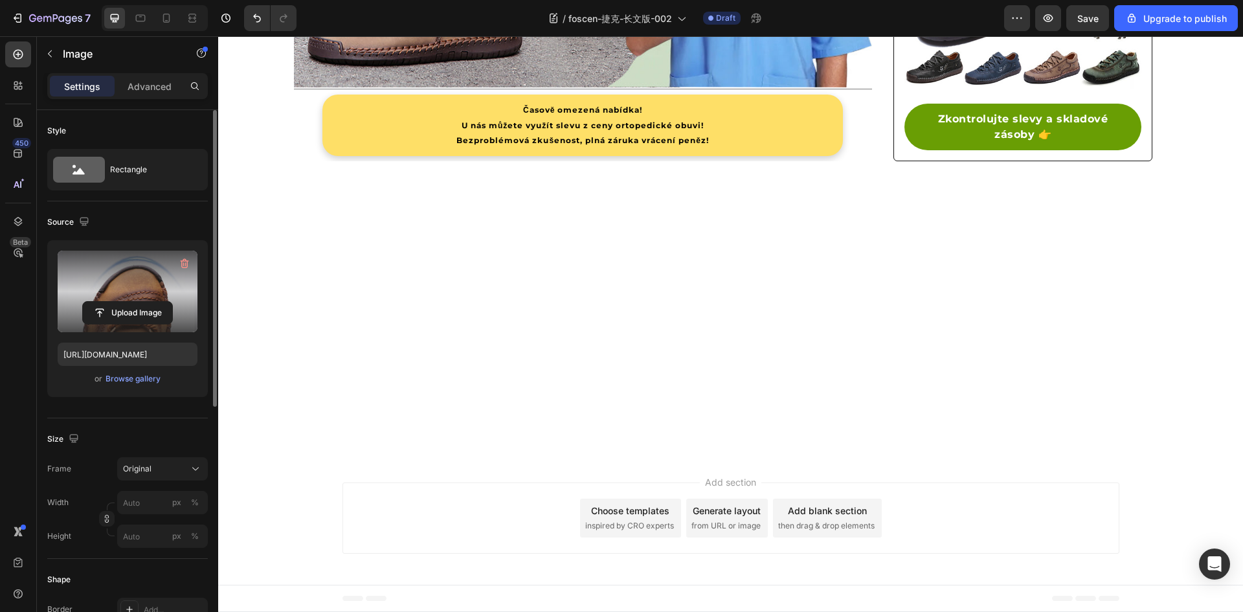
drag, startPoint x: 766, startPoint y: 258, endPoint x: 681, endPoint y: 285, distance: 89.5
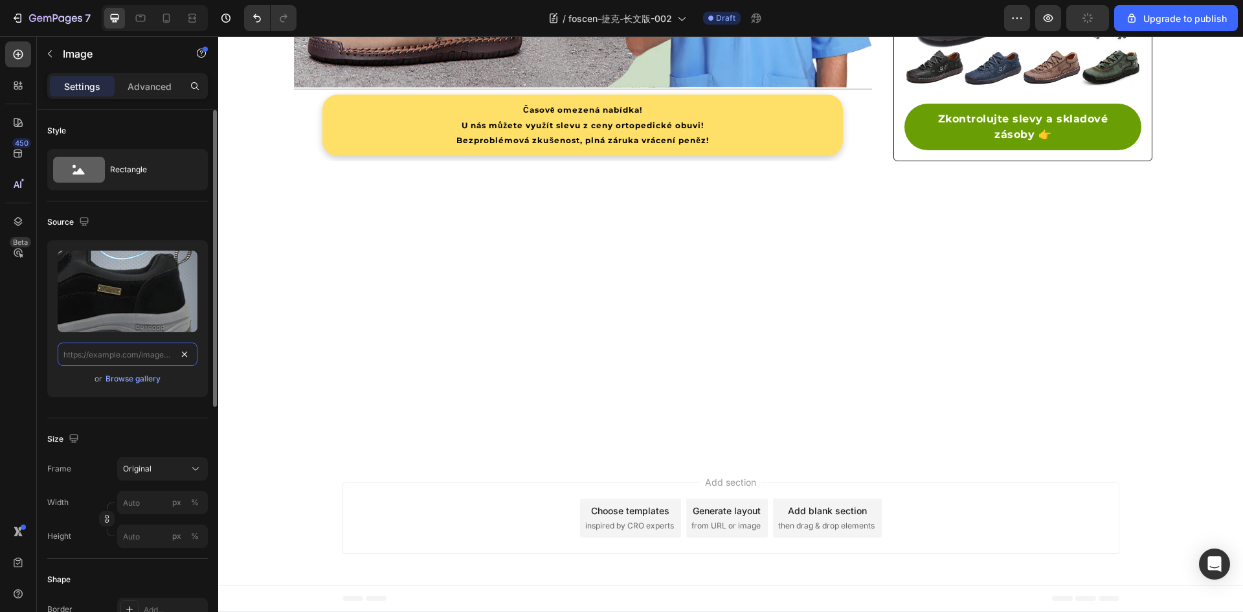
drag, startPoint x: 175, startPoint y: 351, endPoint x: 184, endPoint y: 351, distance: 8.4
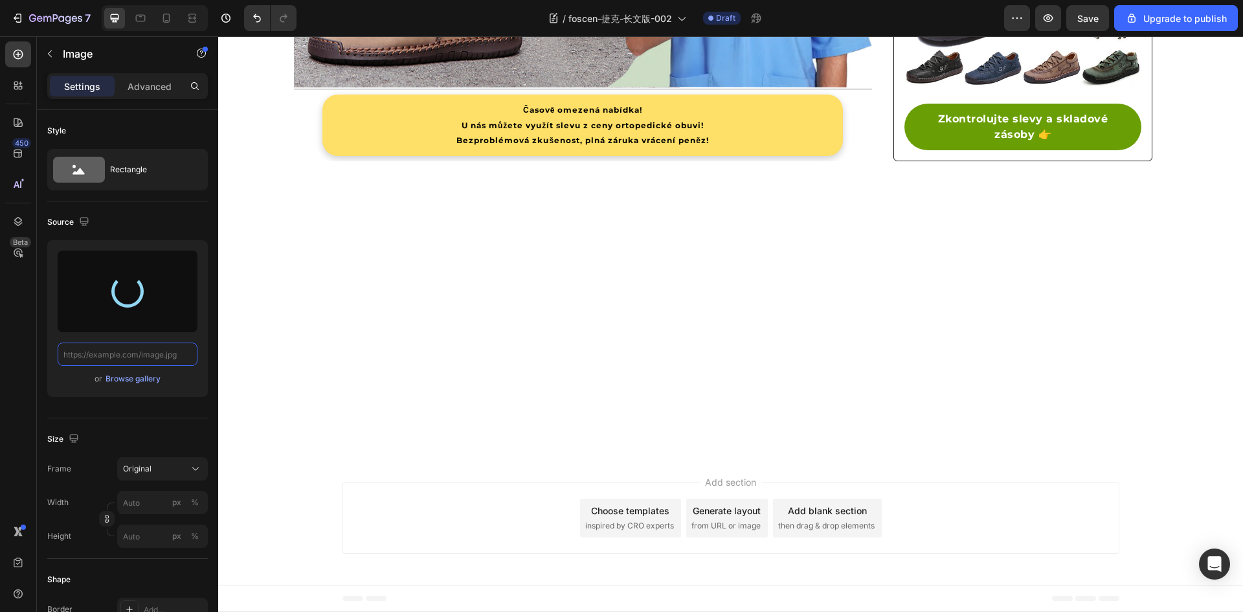
type input "https://cdn.shopify.com/s/files/1/0883/2712/7322/files/gempages_518231226549535…"
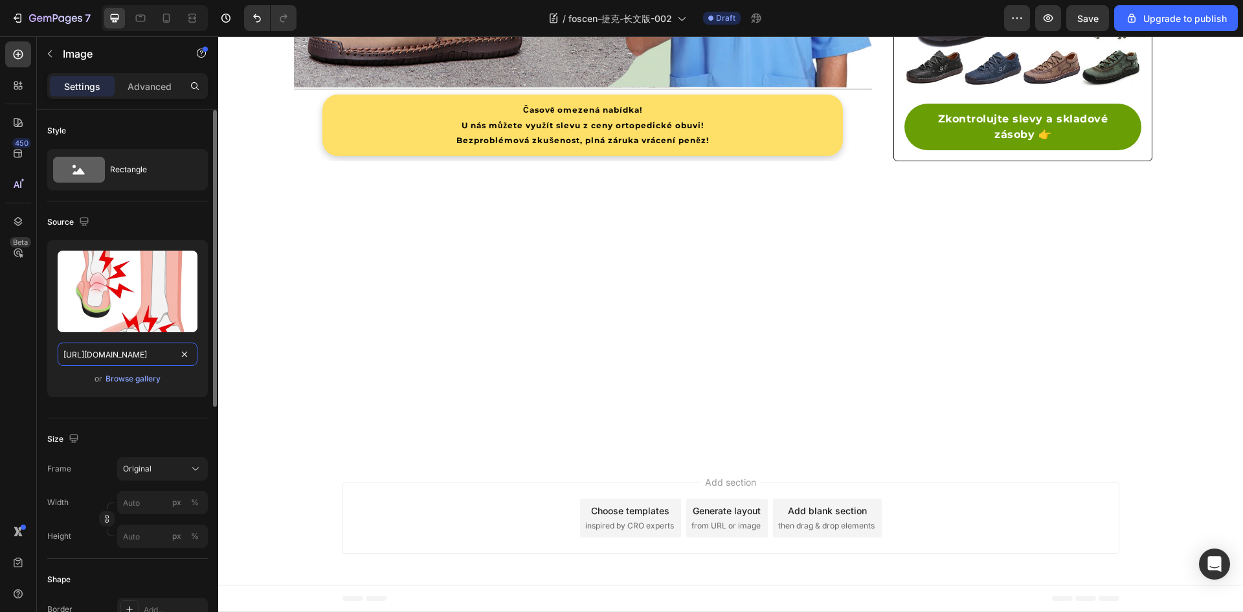
click at [137, 359] on input "https://vollsaces.com/cdn/shop/files/gempages_518231226549535907-df4aebdf-f23a-…" at bounding box center [128, 353] width 140 height 23
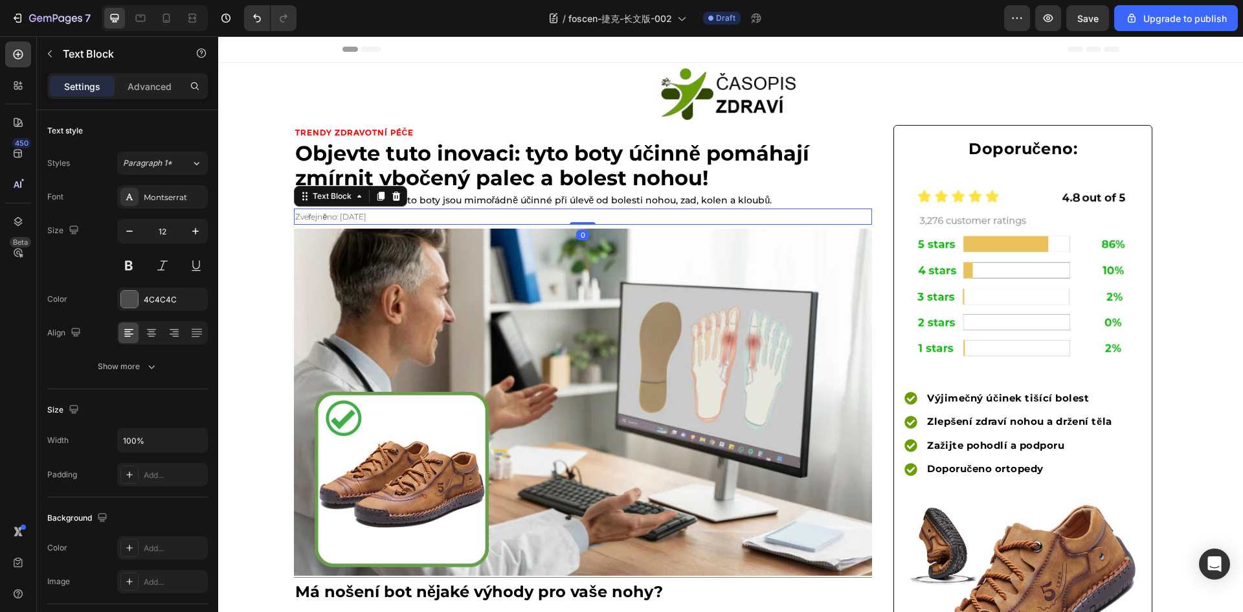
click at [367, 216] on span "Zveřejněno: 28. srpna 2025" at bounding box center [331, 217] width 72 height 10
click at [426, 409] on img at bounding box center [583, 401] width 578 height 347
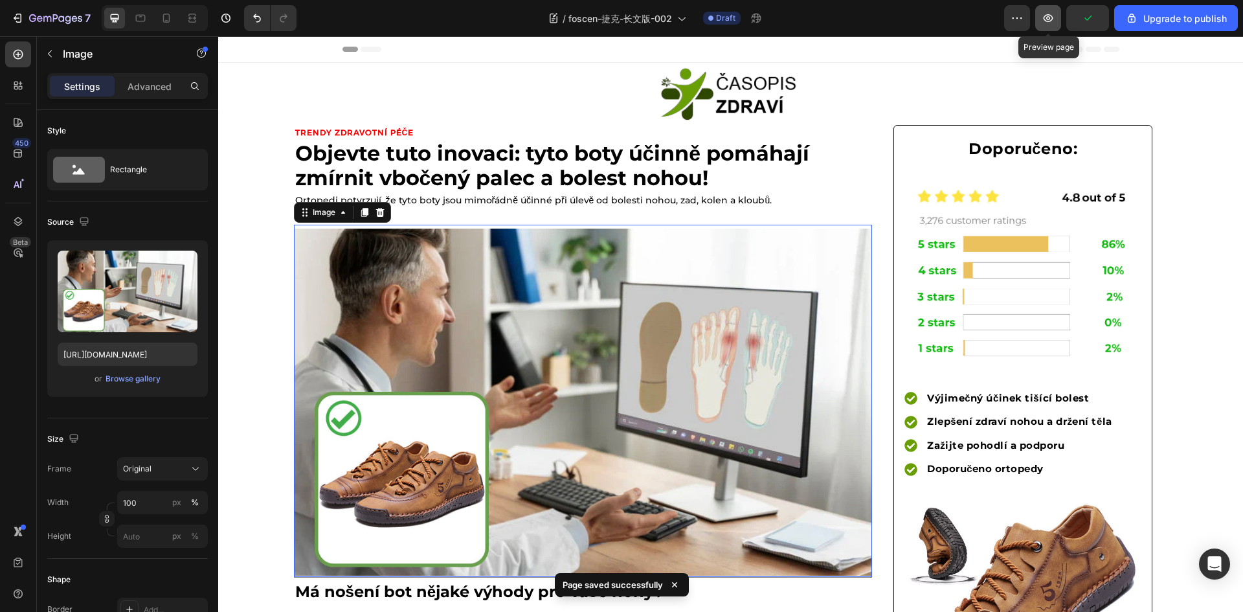
click at [1054, 22] on icon "button" at bounding box center [1047, 18] width 13 height 13
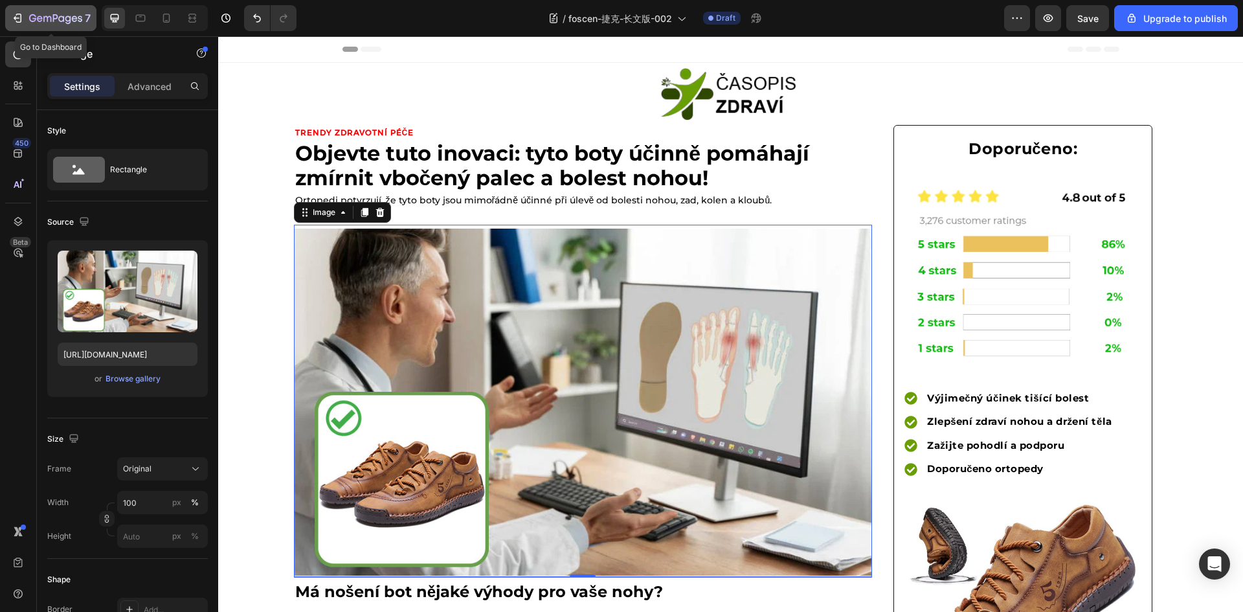
click at [26, 20] on div "7" at bounding box center [51, 18] width 80 height 16
